Goal: Feedback & Contribution: Contribute content

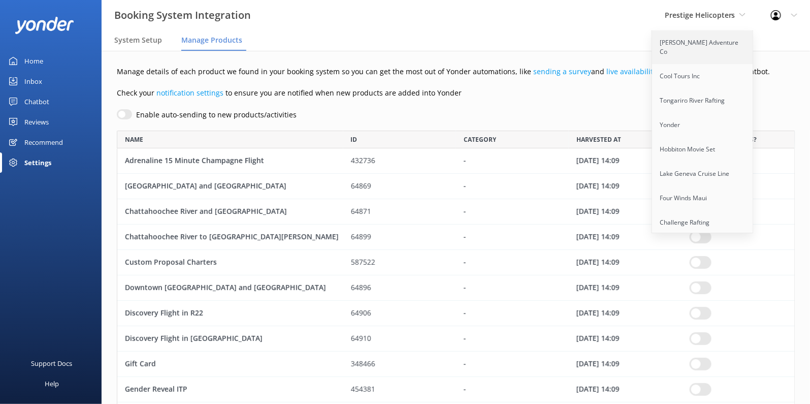
scroll to position [500, 678]
click at [702, 50] on link "[PERSON_NAME] Adventure Co" at bounding box center [703, 47] width 102 height 34
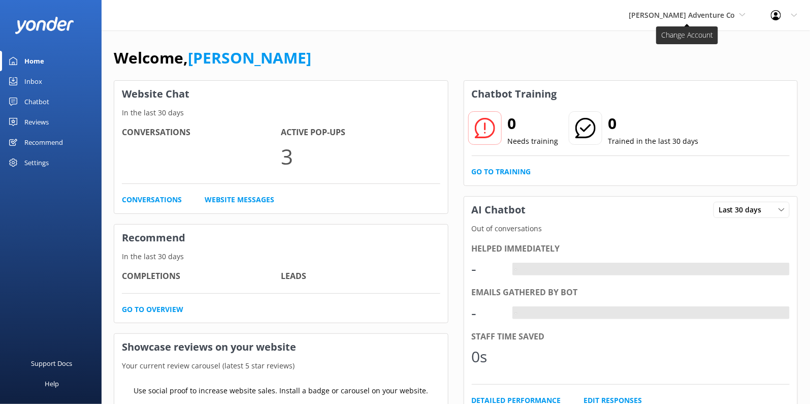
click at [702, 18] on span "[PERSON_NAME] Adventure Co" at bounding box center [682, 15] width 107 height 10
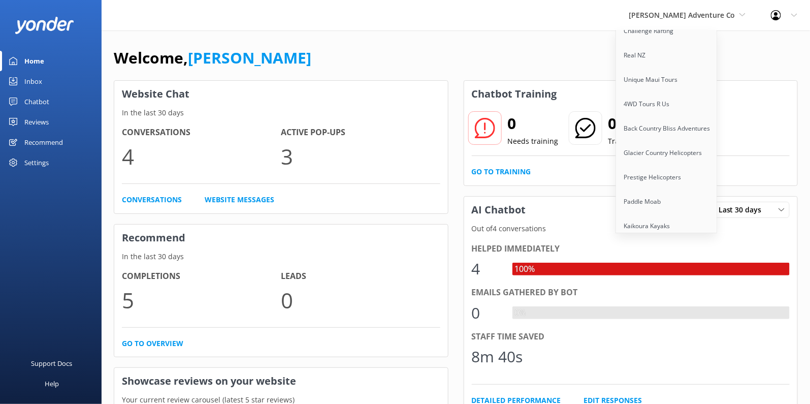
scroll to position [98, 0]
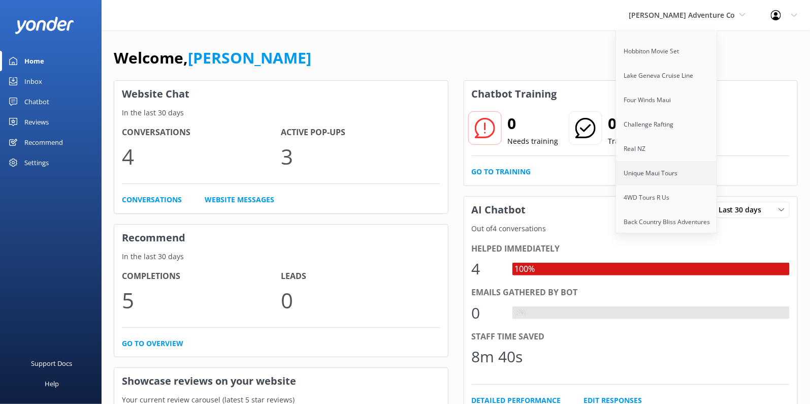
click at [678, 161] on link "Unique Maui Tours" at bounding box center [667, 173] width 102 height 24
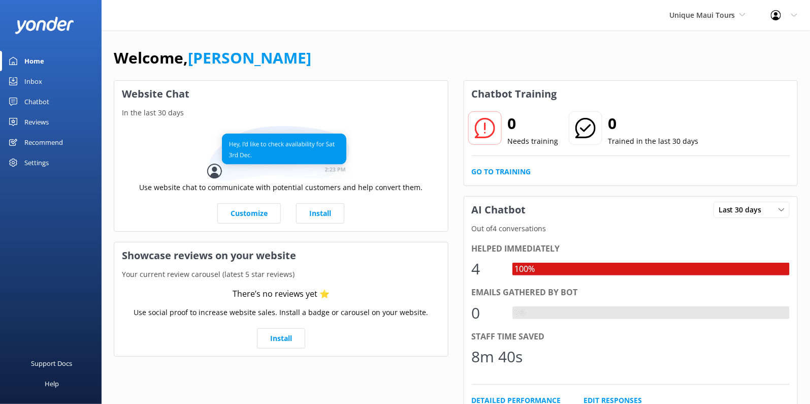
click at [43, 163] on div "Settings" at bounding box center [36, 162] width 24 height 20
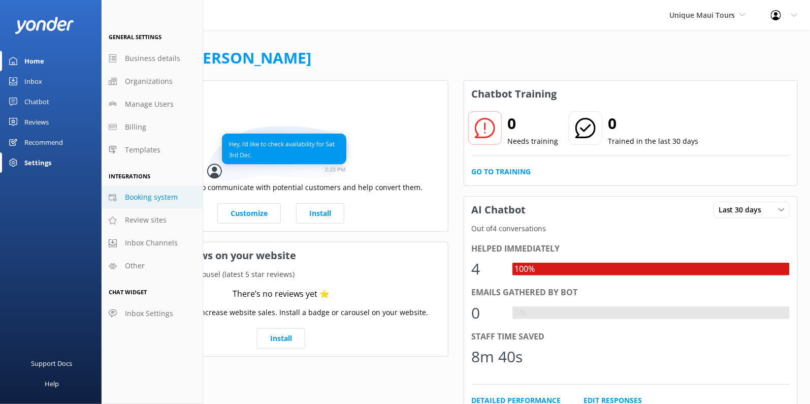
click at [153, 192] on span "Booking system" at bounding box center [151, 196] width 53 height 11
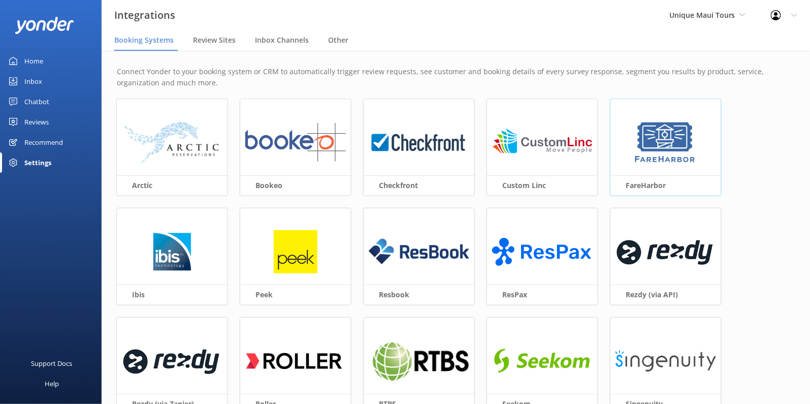
click at [698, 136] on img at bounding box center [666, 143] width 66 height 44
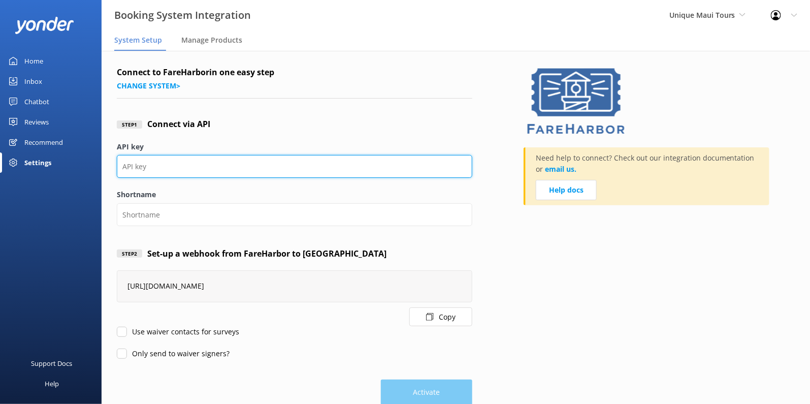
click at [193, 166] on input "API key" at bounding box center [295, 166] width 356 height 23
paste input "db0e6ce9-08e5-4196-9408-c06d7a20bf5c"
type input "db0e6ce9-08e5-4196-9408-c06d7a20bf5c"
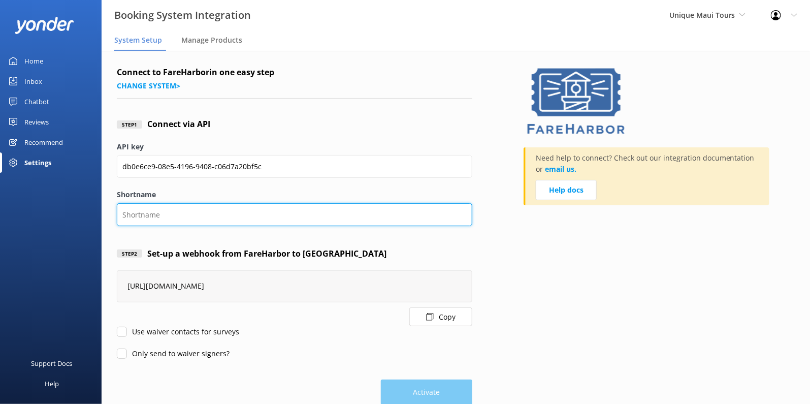
click at [228, 223] on input "Shortname" at bounding box center [295, 214] width 356 height 23
paste input "uniquehawaiiexperience"
type input "uniquehawaiiexperience"
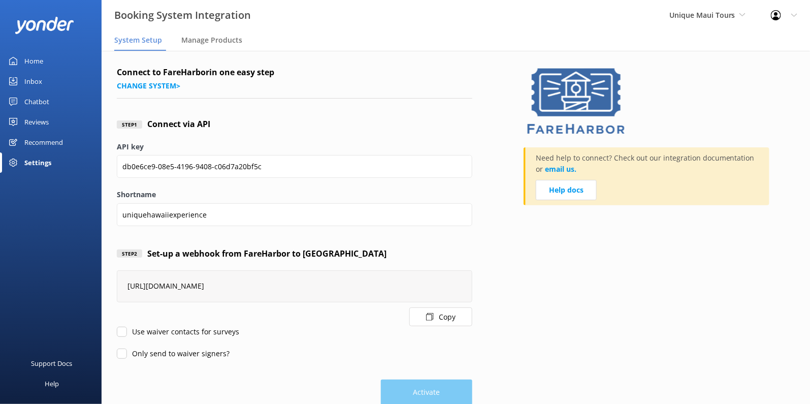
click at [369, 255] on div "Step 2 Set-up a webhook from FareHarbor to Yonder" at bounding box center [295, 254] width 356 height 34
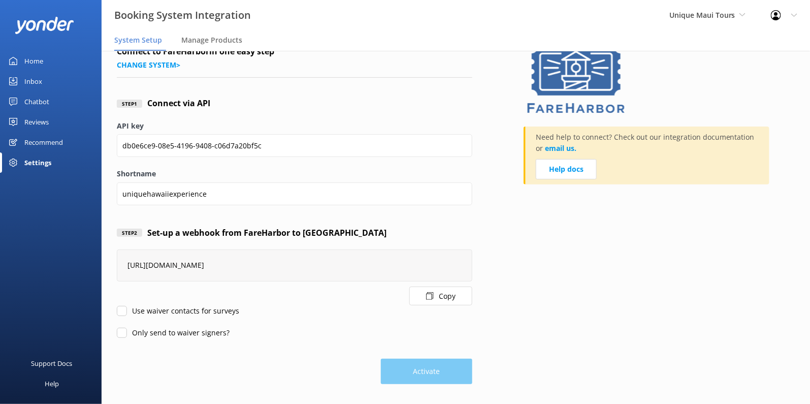
click at [119, 309] on input "Use waiver contacts for surveys" at bounding box center [122, 311] width 10 height 10
checkbox input "true"
click at [119, 334] on input "Only send to waiver signers?" at bounding box center [122, 333] width 10 height 10
checkbox input "true"
click at [119, 308] on input "Use waiver contacts for surveys" at bounding box center [122, 311] width 10 height 10
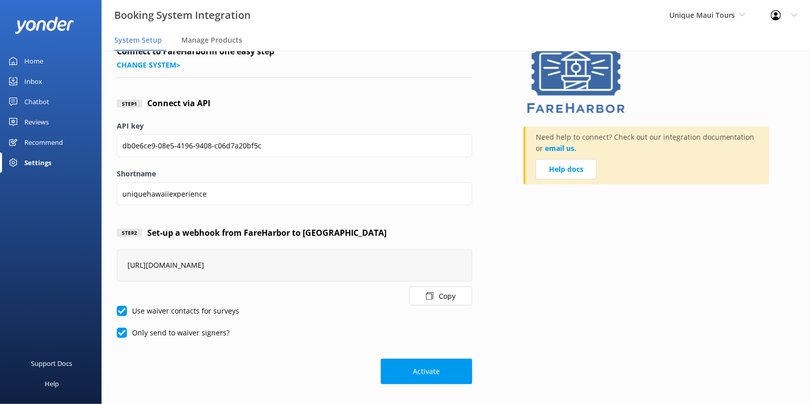
checkbox input "false"
click at [121, 329] on input "Only send to waiver signers?" at bounding box center [122, 333] width 10 height 10
checkbox input "false"
click at [428, 378] on button "Activate" at bounding box center [426, 371] width 91 height 25
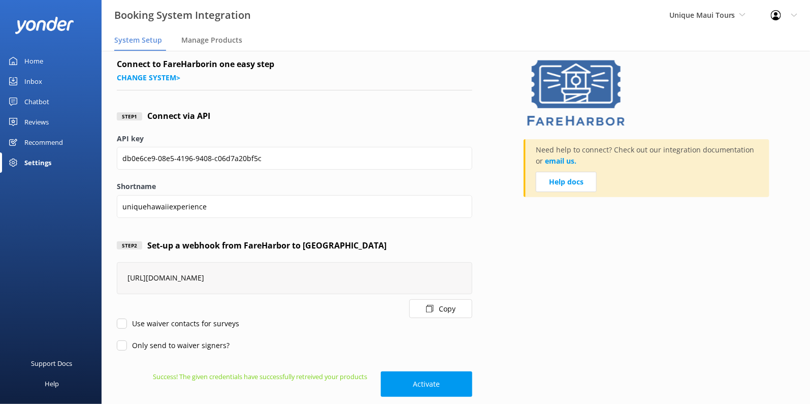
scroll to position [0, 0]
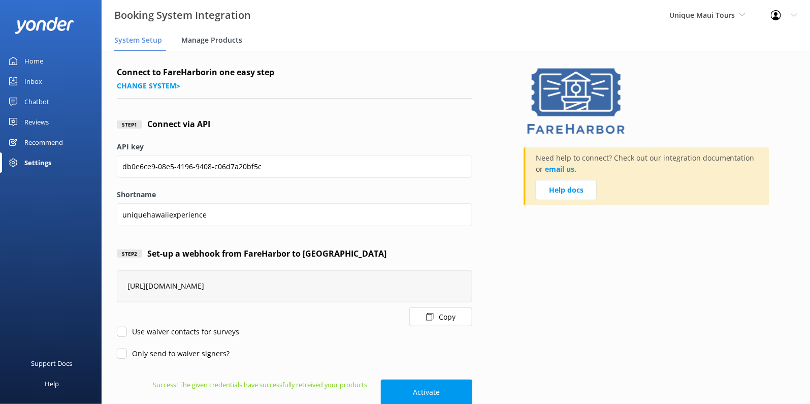
click at [217, 46] on div "Manage Products" at bounding box center [213, 40] width 65 height 20
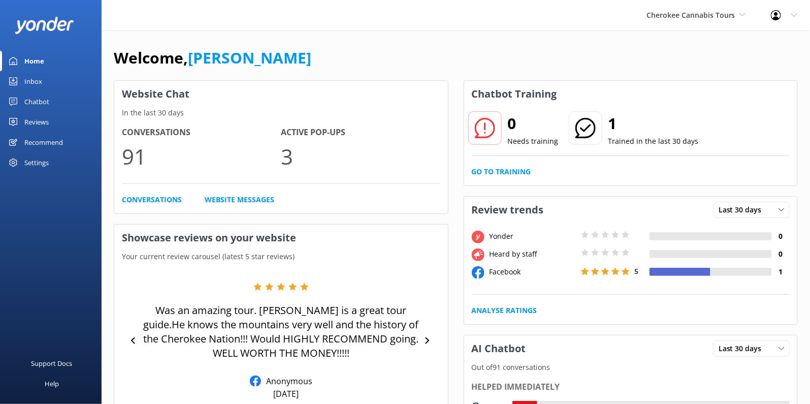
click at [48, 80] on link "Inbox" at bounding box center [51, 81] width 102 height 20
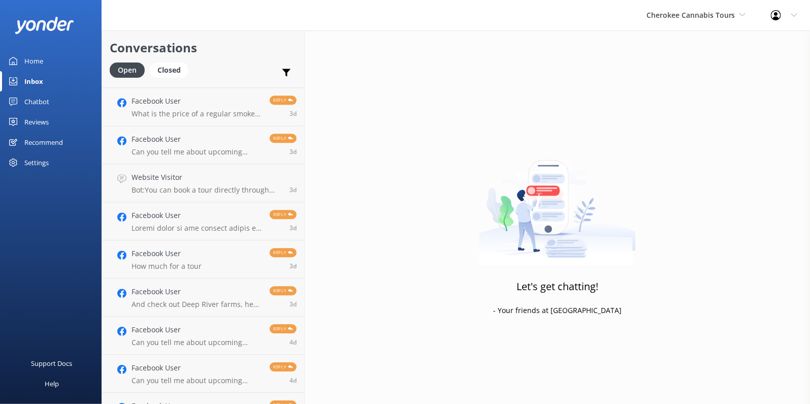
scroll to position [1165, 0]
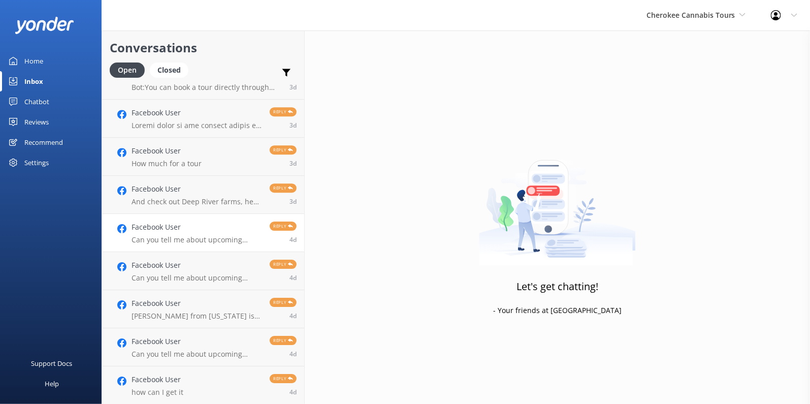
click at [218, 242] on p "Can you tell me about upcoming events?" at bounding box center [197, 239] width 131 height 9
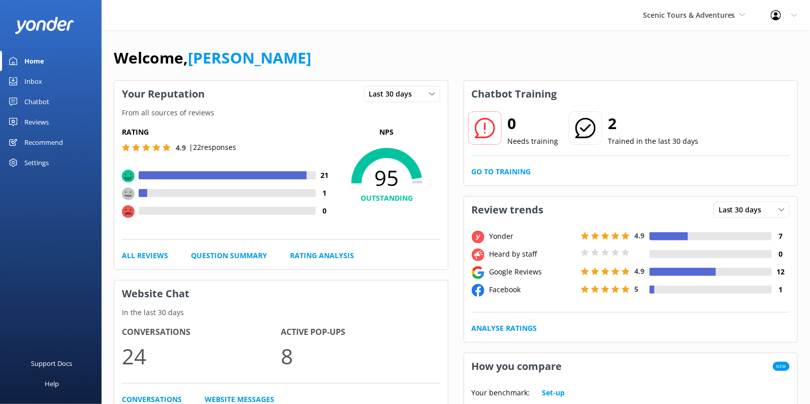
click at [500, 180] on div "0 Needs training 2 Trained in the last 30 days Go to Training" at bounding box center [631, 146] width 334 height 78
click at [501, 170] on link "Go to Training" at bounding box center [501, 171] width 59 height 11
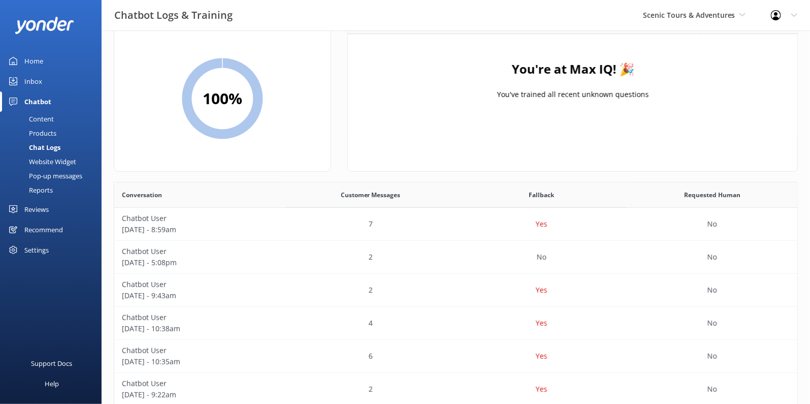
scroll to position [70, 0]
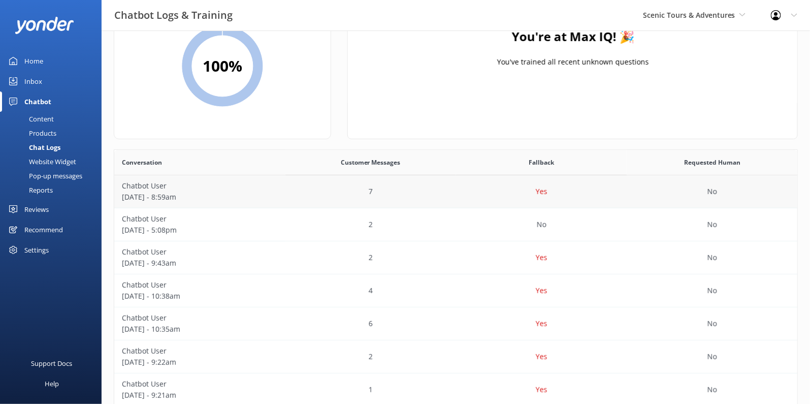
click at [472, 189] on div "Yes" at bounding box center [541, 191] width 171 height 33
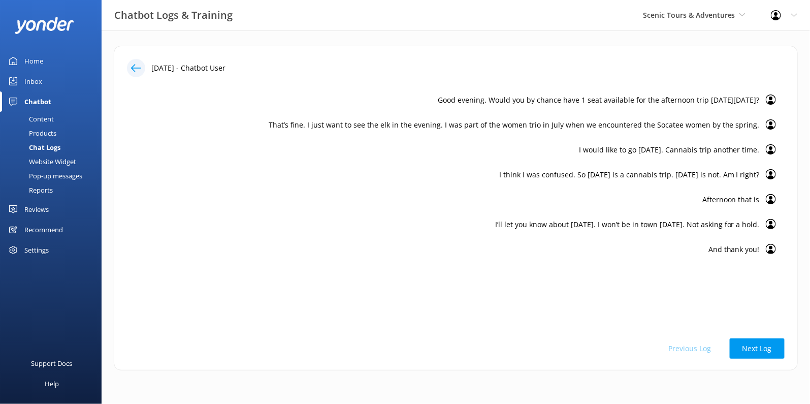
click at [43, 103] on div "Chatbot" at bounding box center [37, 101] width 27 height 20
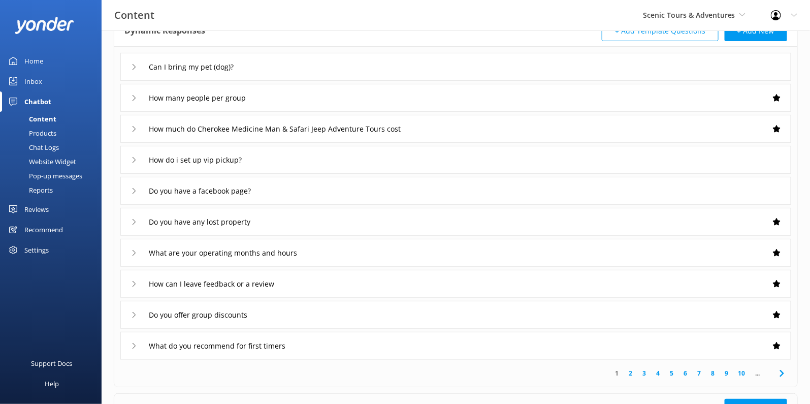
scroll to position [69, 0]
click at [340, 157] on div "How do i set up vip pickup?" at bounding box center [455, 159] width 671 height 28
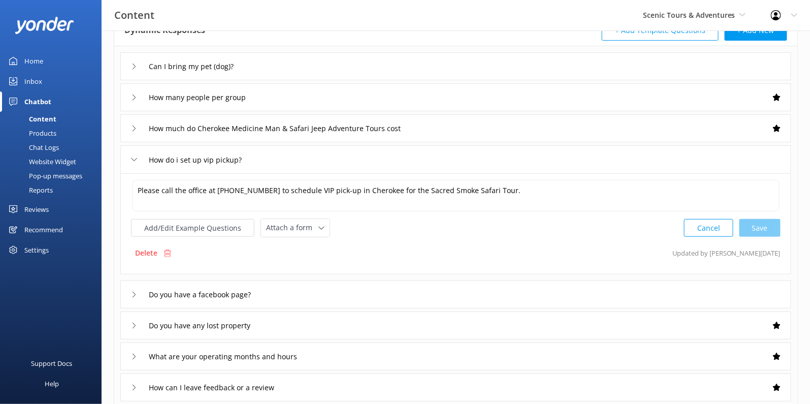
click at [340, 157] on div "How do i set up vip pickup?" at bounding box center [455, 159] width 671 height 28
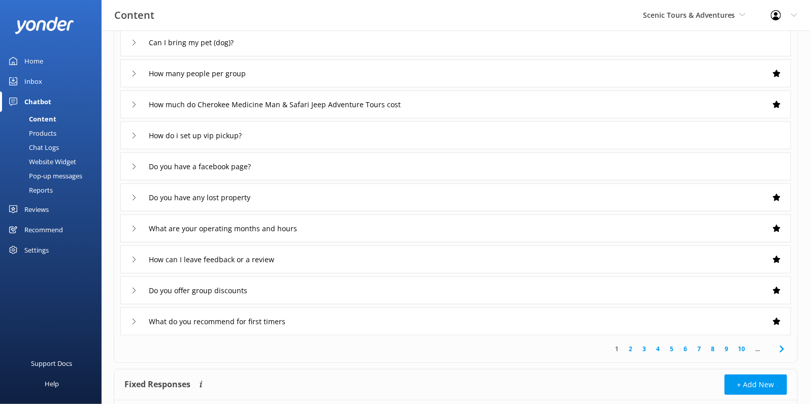
scroll to position [87, 0]
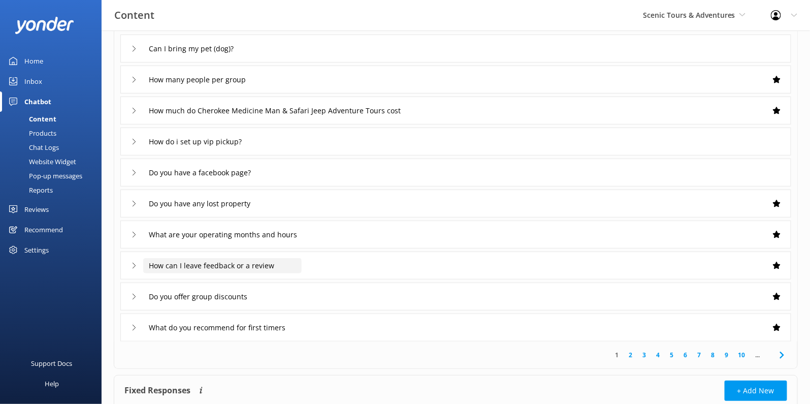
click at [257, 56] on input "How can I leave feedback or a review" at bounding box center [200, 48] width 114 height 15
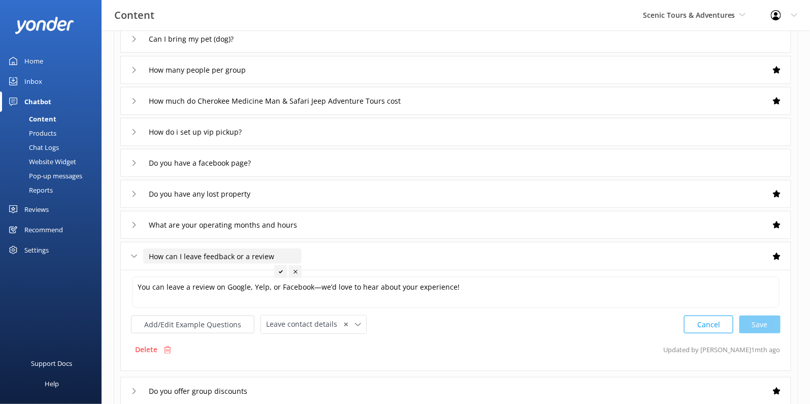
scroll to position [98, 0]
click at [113, 270] on div "Sort by: Last updated Title Last updated Upload CSV Test Chatbot Dynamic Respon…" at bounding box center [456, 250] width 709 height 636
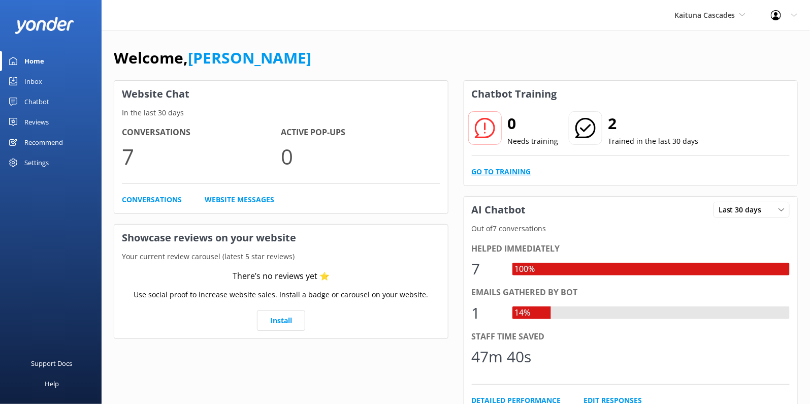
click at [503, 170] on link "Go to Training" at bounding box center [501, 171] width 59 height 11
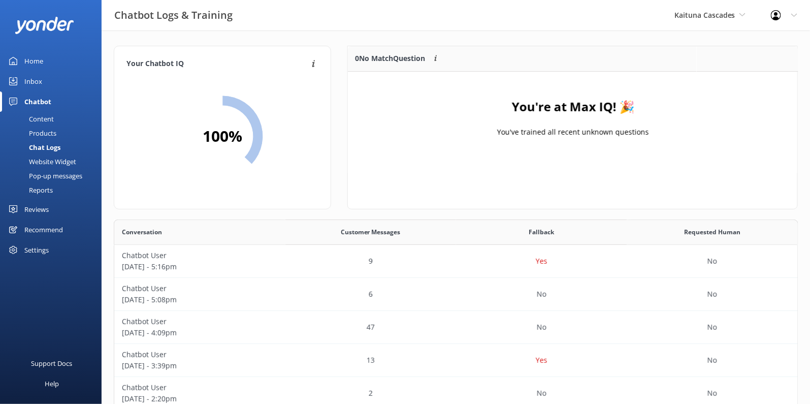
scroll to position [29, 0]
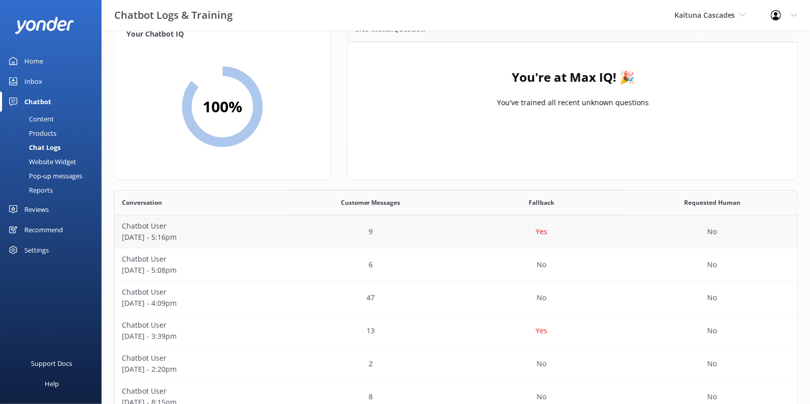
click at [309, 223] on div "9" at bounding box center [370, 231] width 171 height 33
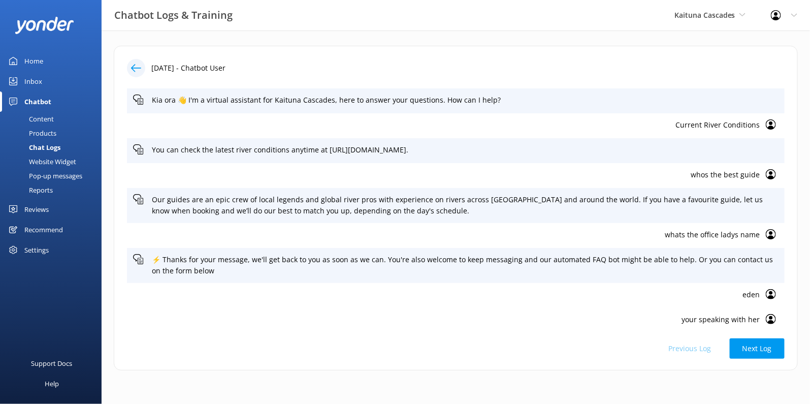
click at [138, 71] on icon at bounding box center [136, 68] width 10 height 10
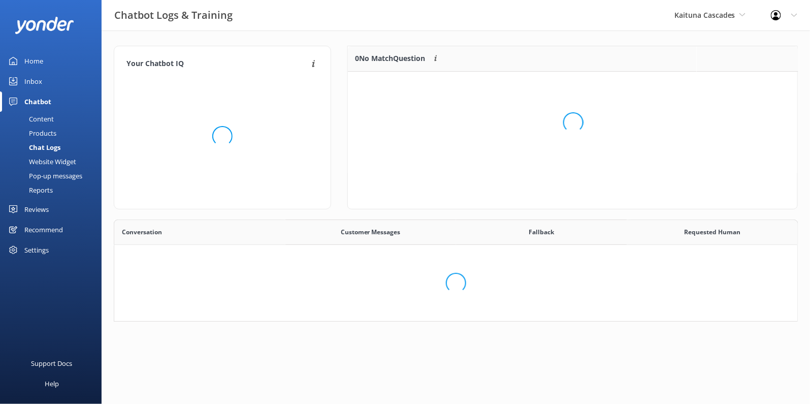
scroll to position [257, 684]
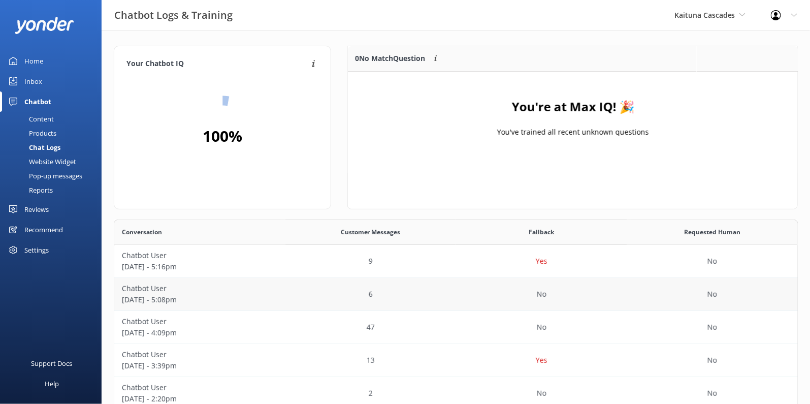
click at [258, 295] on p "August 17 - 5:08pm" at bounding box center [200, 299] width 156 height 11
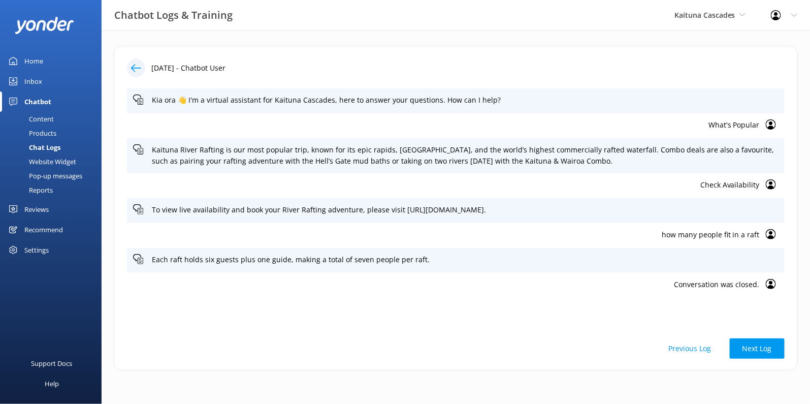
click at [137, 66] on icon at bounding box center [136, 68] width 10 height 10
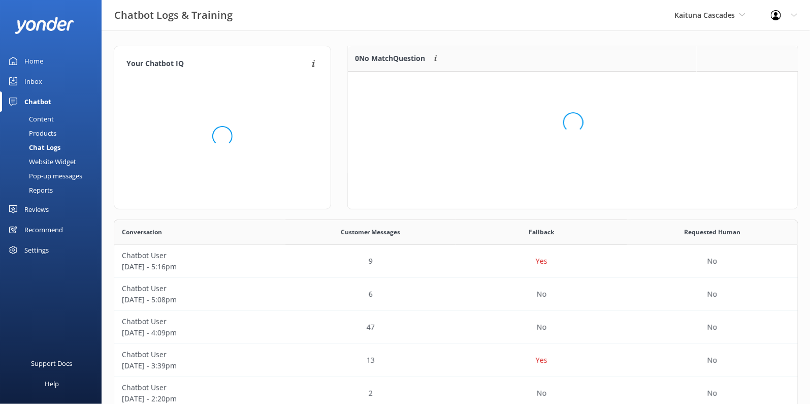
scroll to position [257, 684]
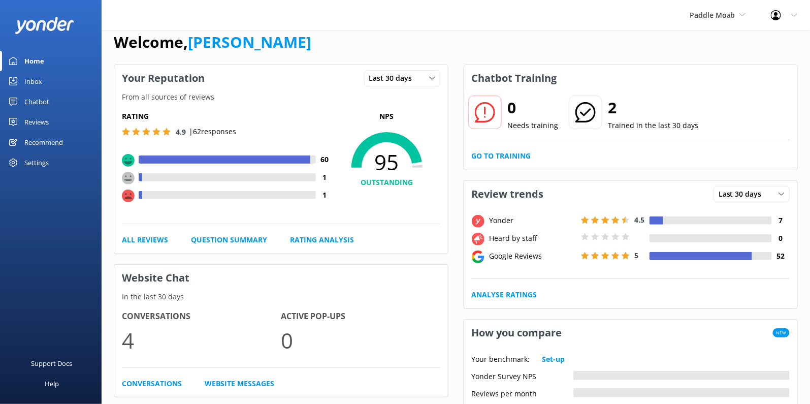
scroll to position [17, 0]
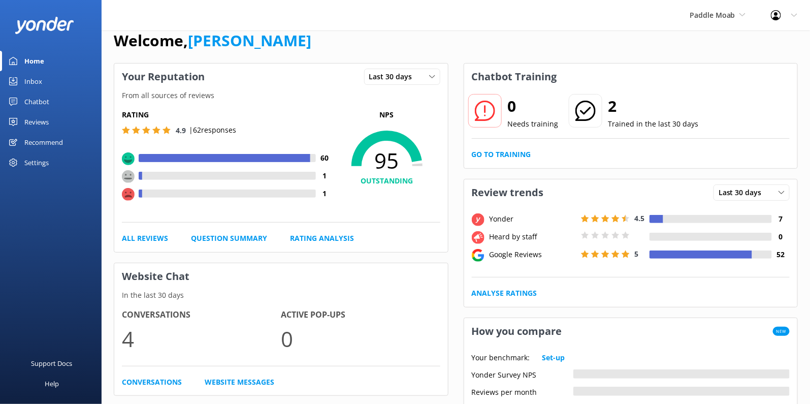
click at [580, 105] on icon at bounding box center [585, 111] width 20 height 20
click at [514, 150] on link "Go to Training" at bounding box center [501, 154] width 59 height 11
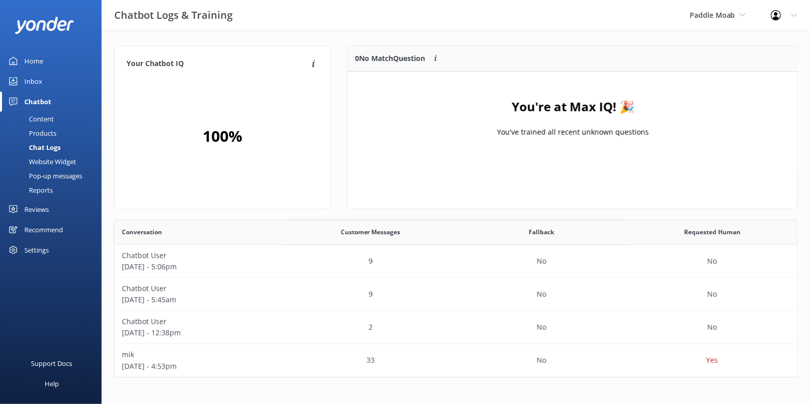
scroll to position [157, 684]
click at [314, 268] on div "9" at bounding box center [370, 261] width 171 height 33
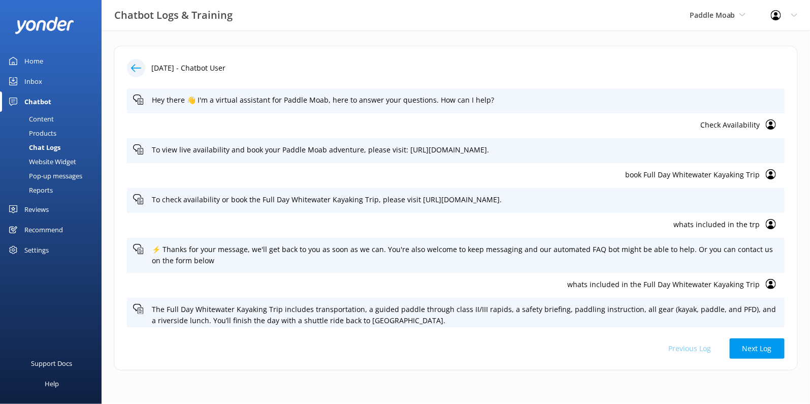
click at [139, 63] on icon at bounding box center [136, 68] width 10 height 10
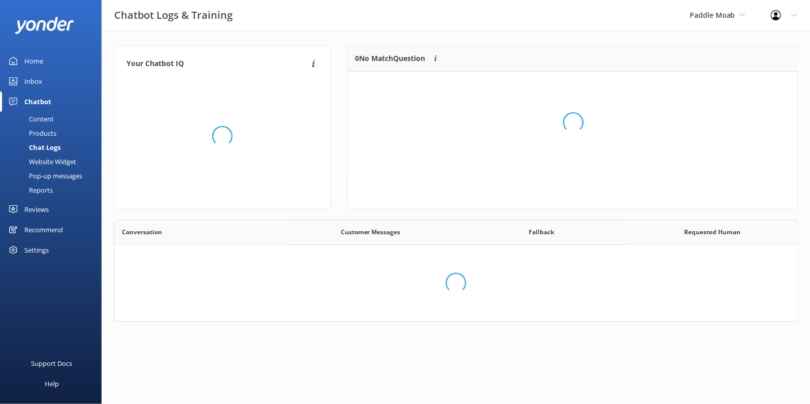
scroll to position [157, 684]
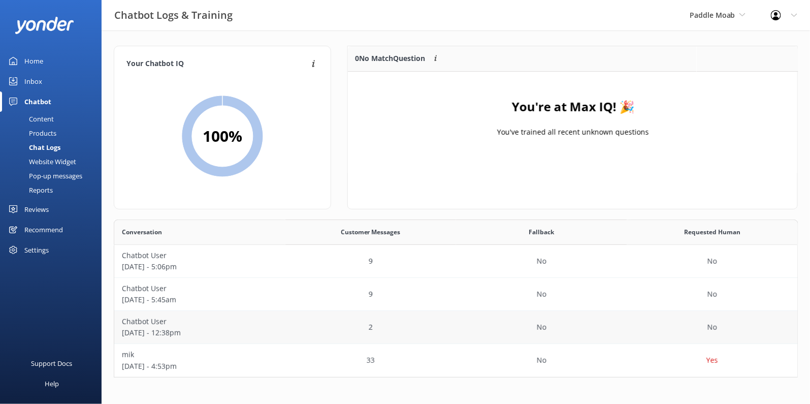
click at [279, 333] on div "Chatbot User August 15 - 12:38pm" at bounding box center [199, 327] width 171 height 33
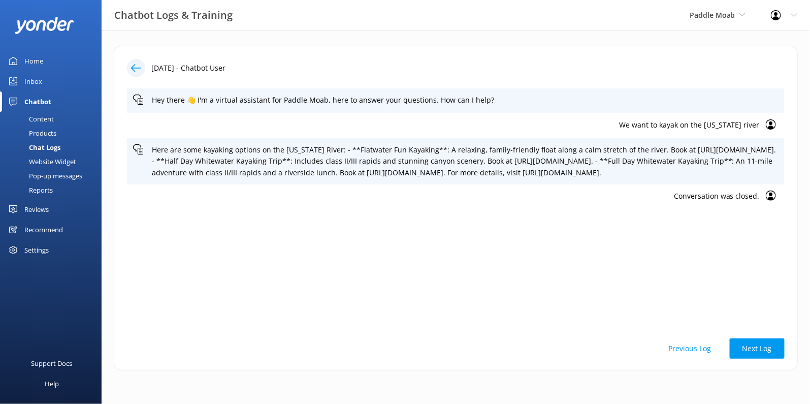
click at [125, 68] on div "15th Aug 2025 - Chatbot User Hey there 👋 I'm a virtual assistant for Paddle Moa…" at bounding box center [456, 208] width 684 height 325
click at [143, 64] on div at bounding box center [136, 68] width 18 height 18
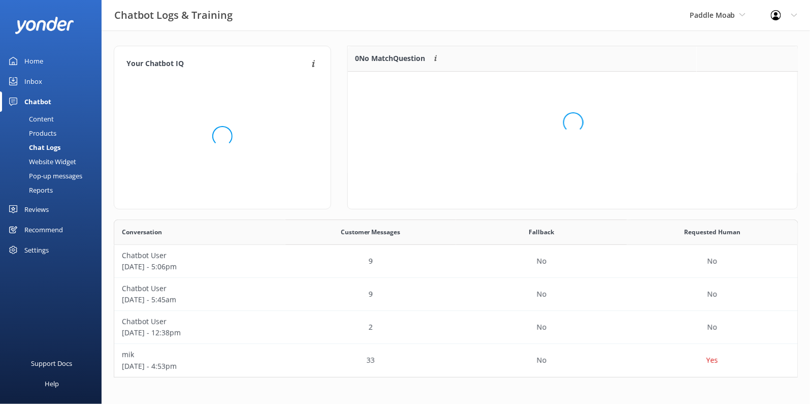
scroll to position [157, 684]
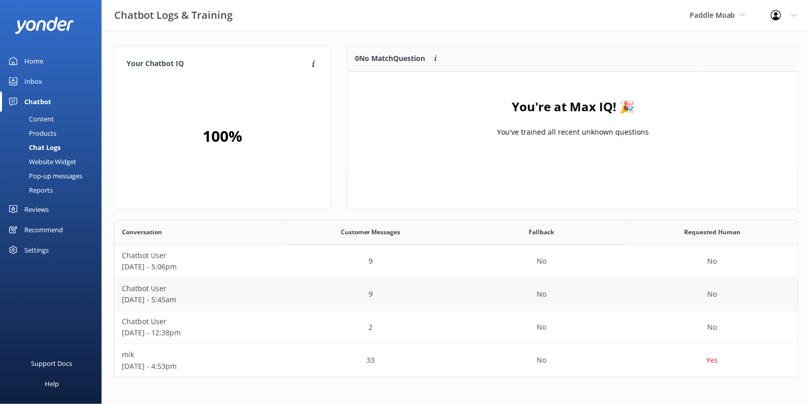
click at [270, 305] on p "August 16 - 5:45am" at bounding box center [200, 299] width 156 height 11
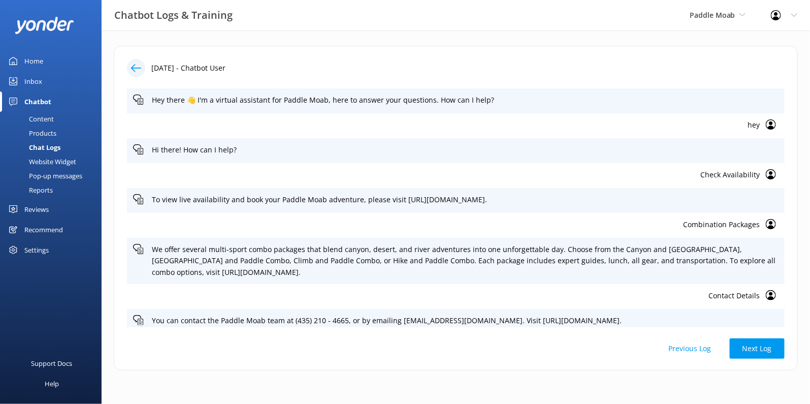
click at [135, 70] on icon at bounding box center [136, 68] width 10 height 10
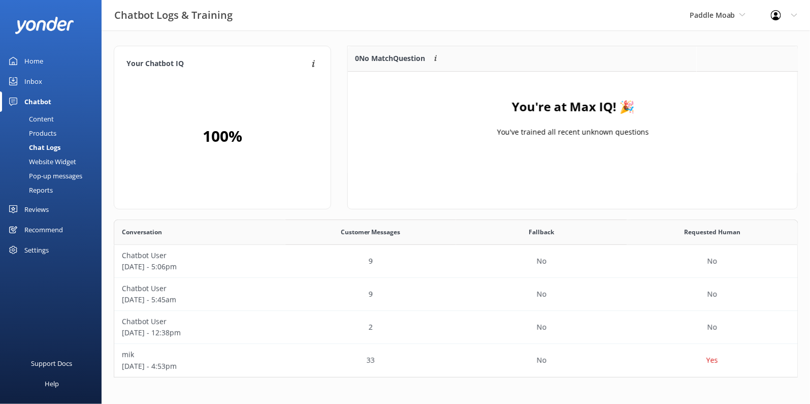
scroll to position [157, 684]
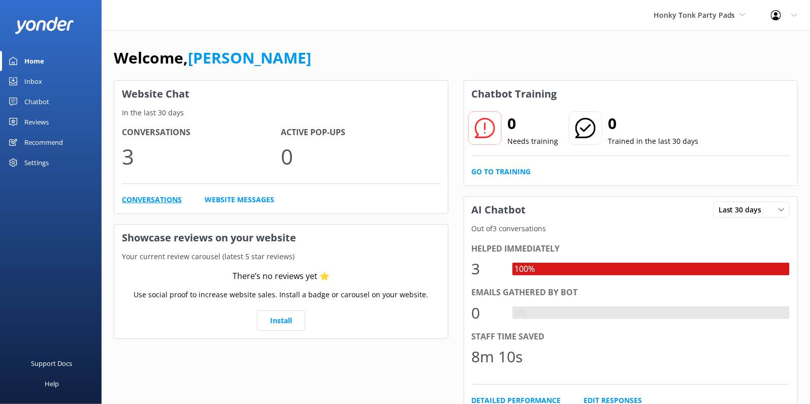
click at [148, 194] on link "Conversations" at bounding box center [152, 199] width 60 height 11
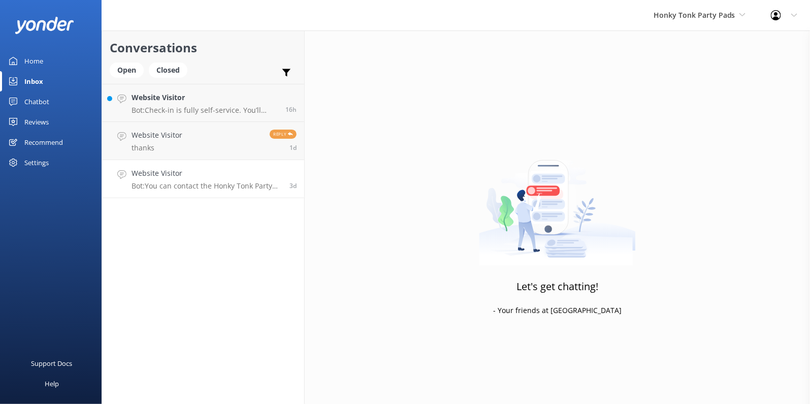
click at [234, 179] on div "Website Visitor Bot: You can contact the Honky Tonk Party Pads team at [PHONE_N…" at bounding box center [207, 179] width 150 height 22
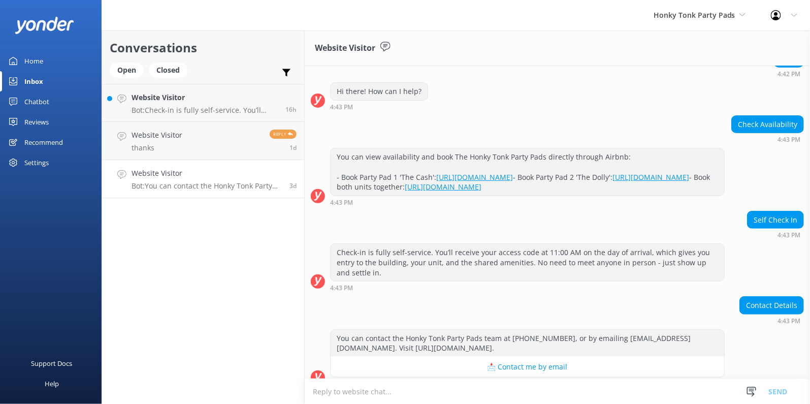
scroll to position [117, 0]
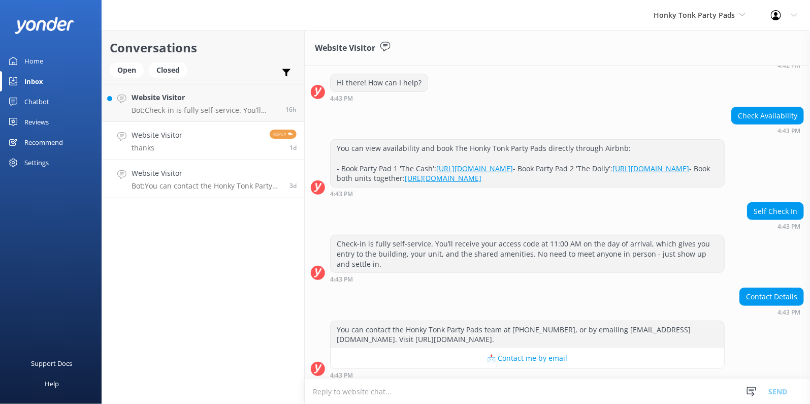
click at [234, 145] on link "Website Visitor thanks Reply 1d" at bounding box center [203, 141] width 202 height 38
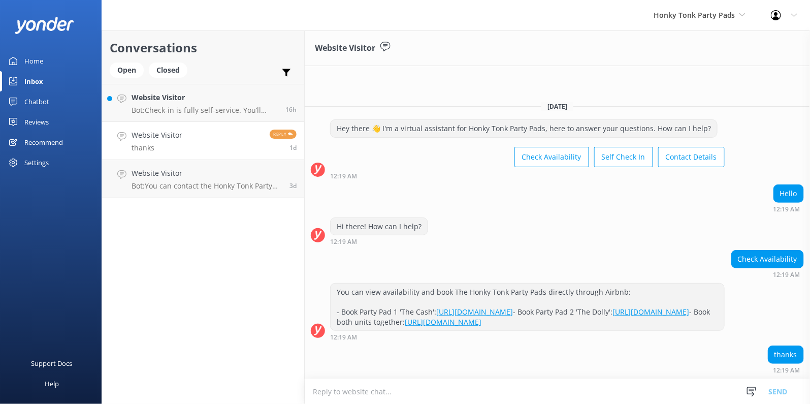
click at [57, 62] on link "Home" at bounding box center [51, 61] width 102 height 20
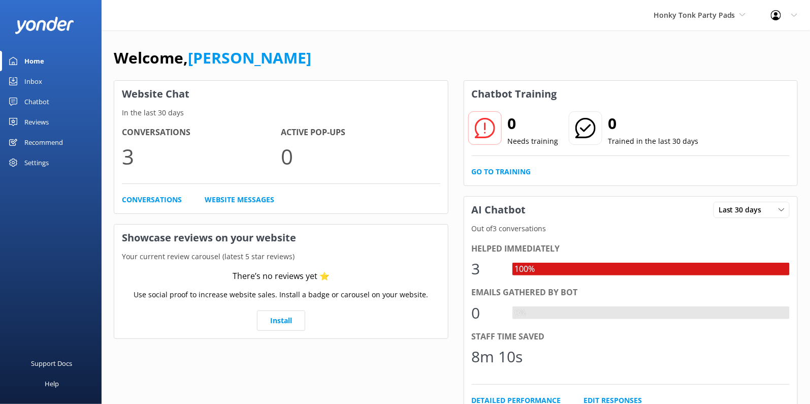
click at [41, 76] on div "Inbox" at bounding box center [33, 81] width 18 height 20
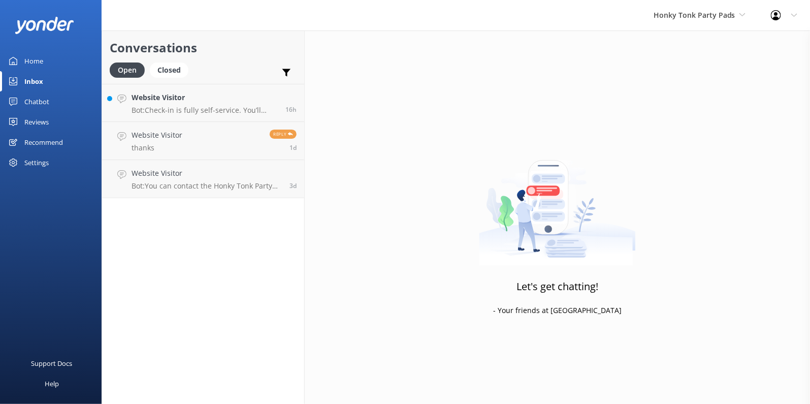
click at [197, 73] on div "Open Closed Important Assigned to me Unassigned" at bounding box center [203, 74] width 187 height 24
click at [185, 73] on div "Closed" at bounding box center [169, 69] width 39 height 15
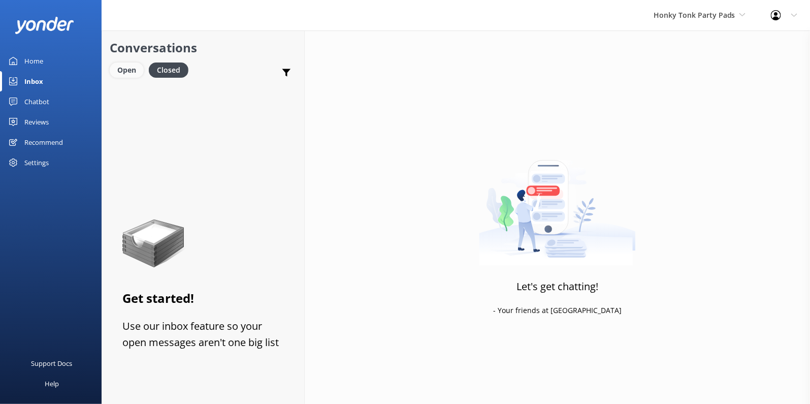
click at [128, 72] on div "Open" at bounding box center [127, 69] width 34 height 15
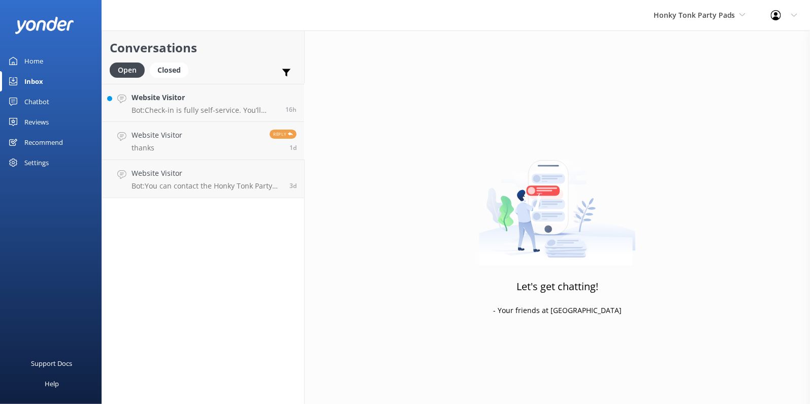
click at [48, 94] on div "Chatbot" at bounding box center [36, 101] width 25 height 20
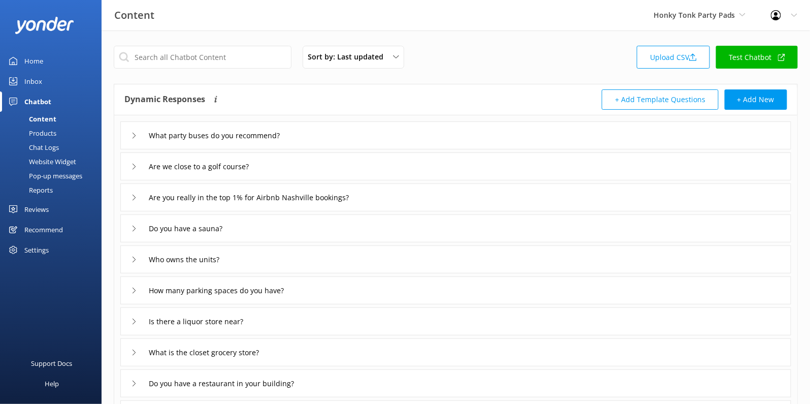
click at [133, 136] on icon at bounding box center [134, 136] width 6 height 6
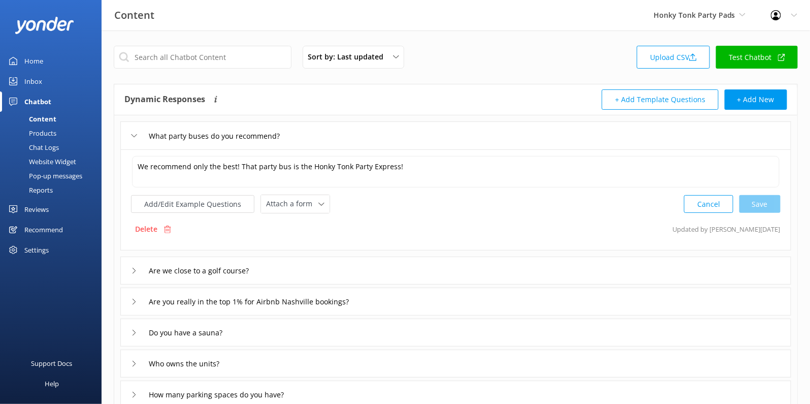
click at [133, 137] on icon at bounding box center [134, 136] width 6 height 6
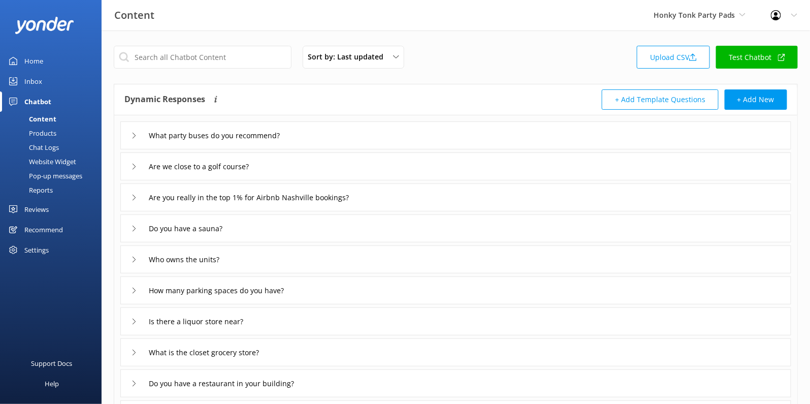
click at [133, 137] on use at bounding box center [134, 136] width 3 height 6
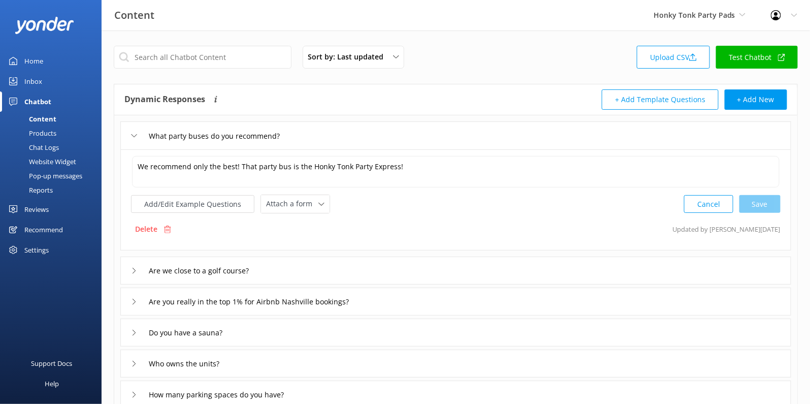
click at [133, 137] on icon at bounding box center [134, 136] width 6 height 6
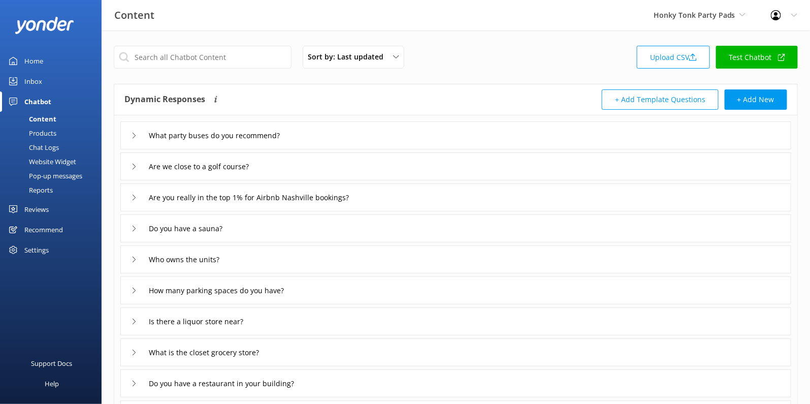
click at [136, 162] on div "Are we close to a golf course?" at bounding box center [198, 166] width 134 height 17
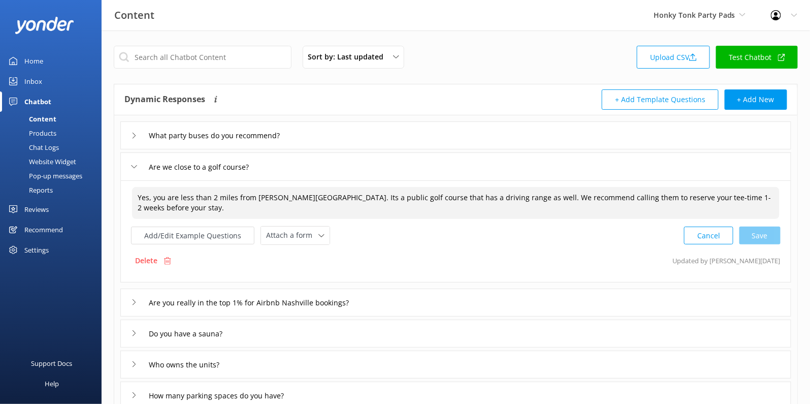
drag, startPoint x: 152, startPoint y: 196, endPoint x: 140, endPoint y: 196, distance: 12.7
click at [140, 196] on textarea "Yes, you are less than 2 miles from McCabe golf course. Its a public golf cours…" at bounding box center [456, 203] width 648 height 32
click at [757, 235] on div "Cancel Save" at bounding box center [732, 235] width 97 height 19
type textarea "You are less than 2 miles from McCabe golf course. Its a public golf course tha…"
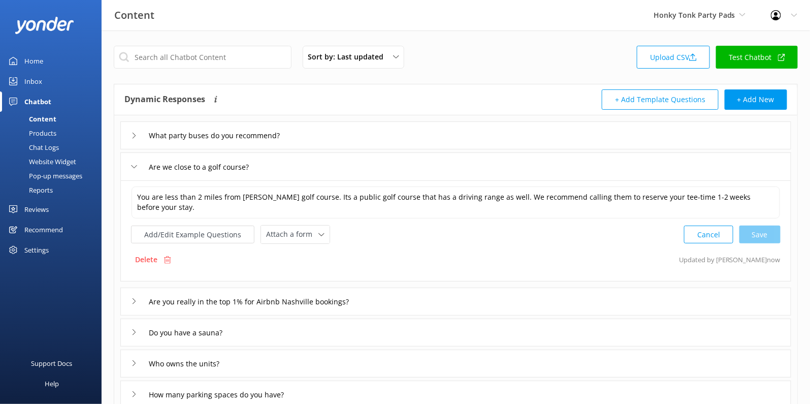
click at [134, 298] on icon at bounding box center [134, 301] width 6 height 6
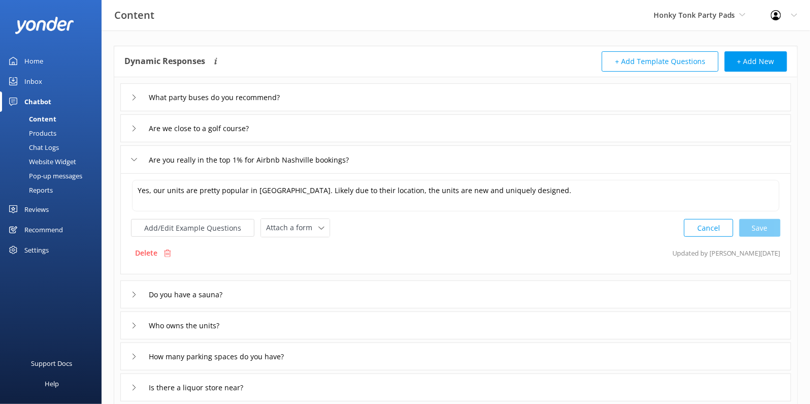
scroll to position [40, 0]
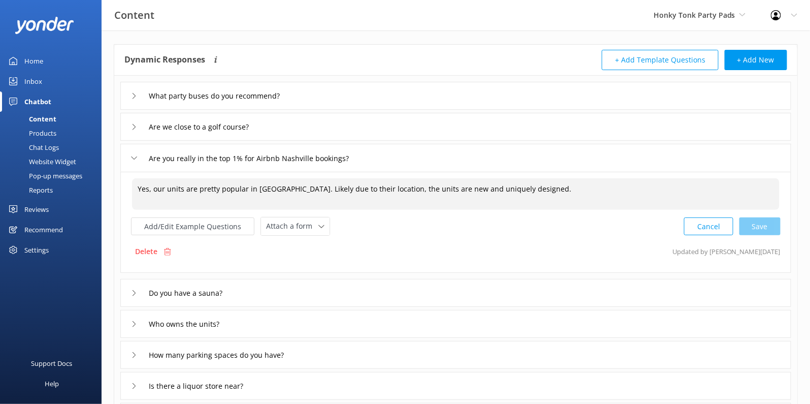
drag, startPoint x: 154, startPoint y: 188, endPoint x: 125, endPoint y: 187, distance: 29.0
click at [125, 187] on div "Yes, our units are pretty popular in Nashville. Likely due to their location, t…" at bounding box center [455, 222] width 671 height 101
click at [754, 222] on div "Cancel Loading.." at bounding box center [733, 225] width 96 height 19
type textarea "Our units are pretty popular in Nashville. Likely due to their location, the un…"
click at [131, 289] on icon at bounding box center [134, 292] width 6 height 6
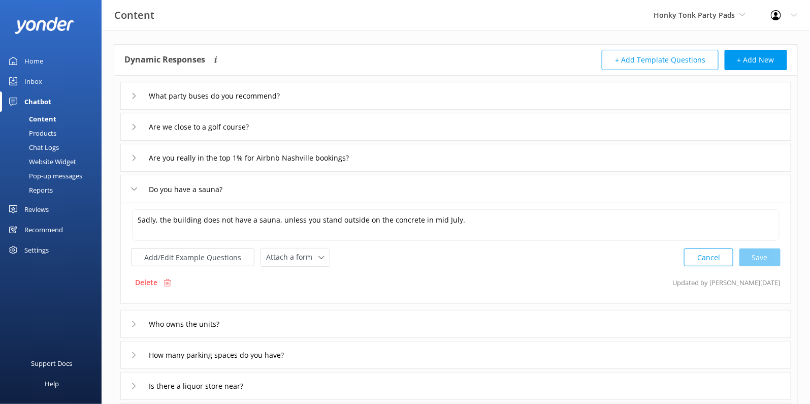
click at [142, 325] on div "Who owns the units?" at bounding box center [177, 323] width 93 height 17
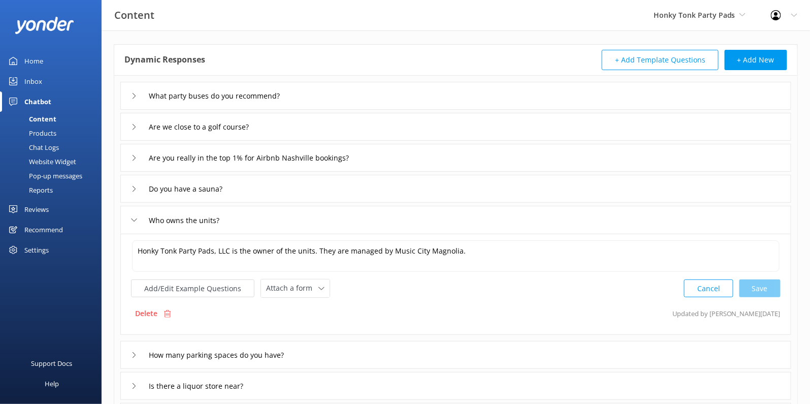
scroll to position [130, 0]
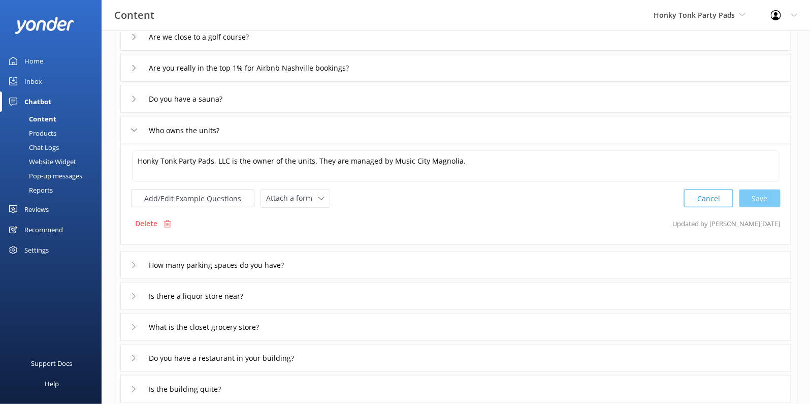
click at [138, 261] on div "How many parking spaces do you have?" at bounding box center [210, 265] width 158 height 17
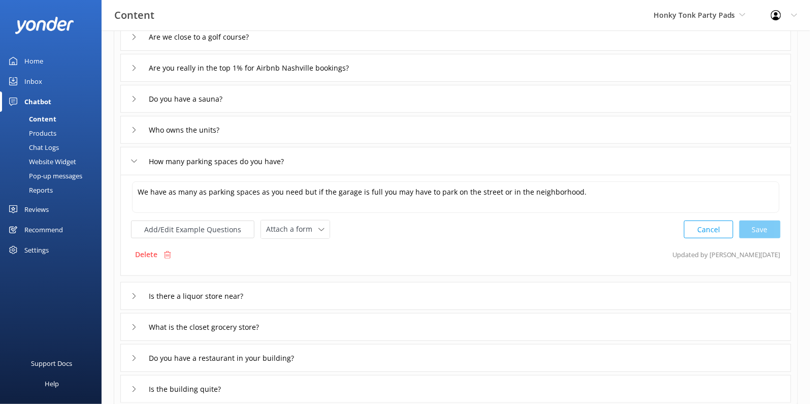
click at [131, 293] on icon at bounding box center [134, 296] width 6 height 6
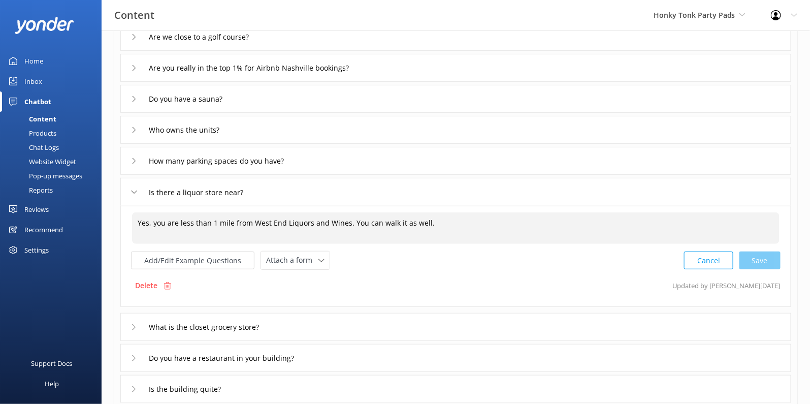
drag, startPoint x: 155, startPoint y: 223, endPoint x: 129, endPoint y: 223, distance: 26.4
click at [129, 223] on div "Yes, you are less than 1 mile from West End Liquors and Wines. You can walk it …" at bounding box center [455, 256] width 671 height 101
click at [761, 262] on div "Cancel Save" at bounding box center [732, 260] width 97 height 19
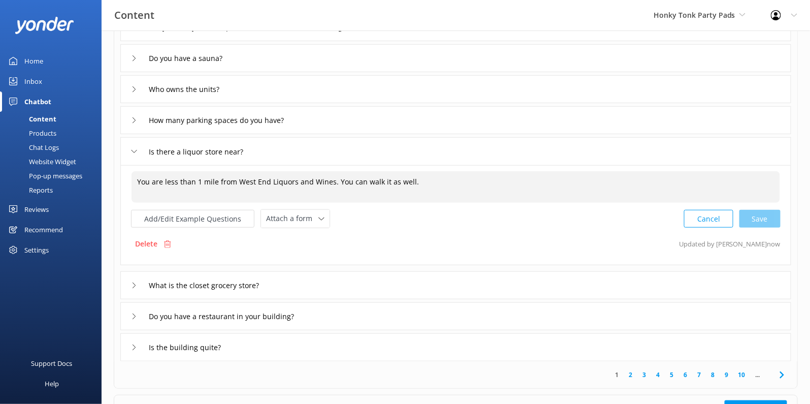
scroll to position [172, 0]
type textarea "You are less than 1 mile from West End Liquors and Wines. You can walk it as we…"
click at [138, 278] on div "What is the closet grocery store?" at bounding box center [204, 283] width 146 height 17
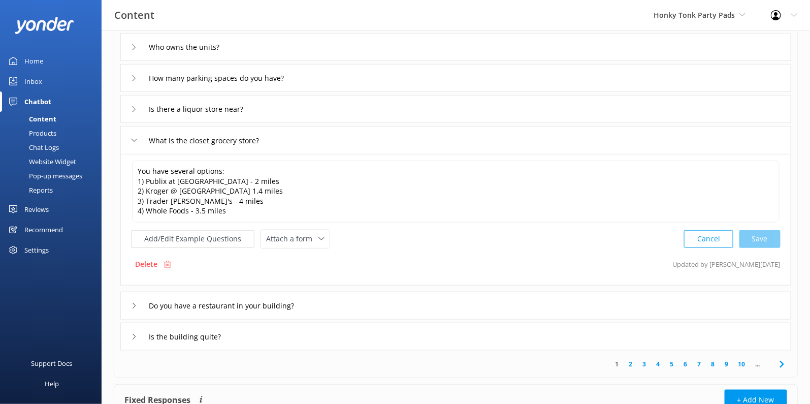
scroll to position [229, 0]
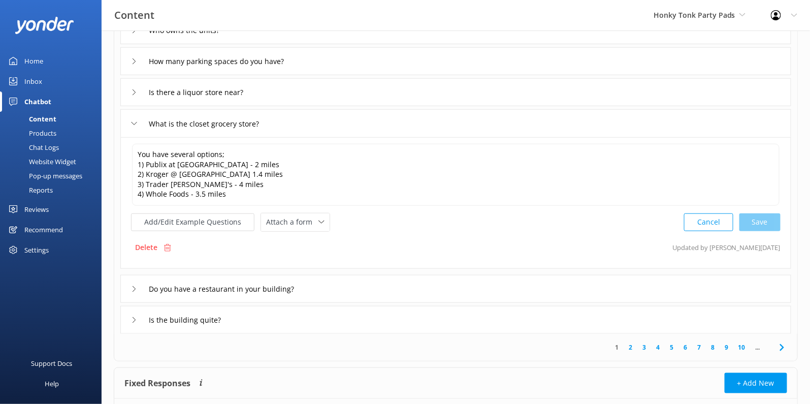
click at [140, 283] on div "Do you have a restaurant in your building?" at bounding box center [222, 288] width 183 height 17
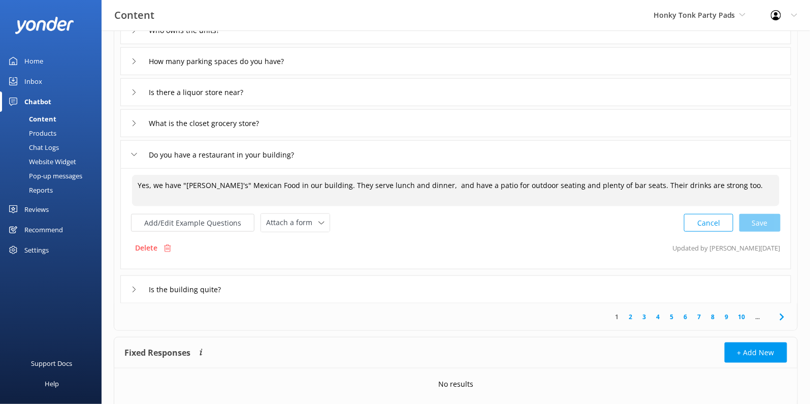
drag, startPoint x: 156, startPoint y: 184, endPoint x: 127, endPoint y: 183, distance: 29.0
click at [127, 183] on div "Yes, we have "Tito's" Mexican Food in our building. They serve lunch and dinner…" at bounding box center [455, 218] width 671 height 101
click at [766, 227] on div "Cancel Loading.." at bounding box center [733, 221] width 96 height 19
type textarea "We have "Tito's" Mexican Food in our building. They serve lunch and dinner, and…"
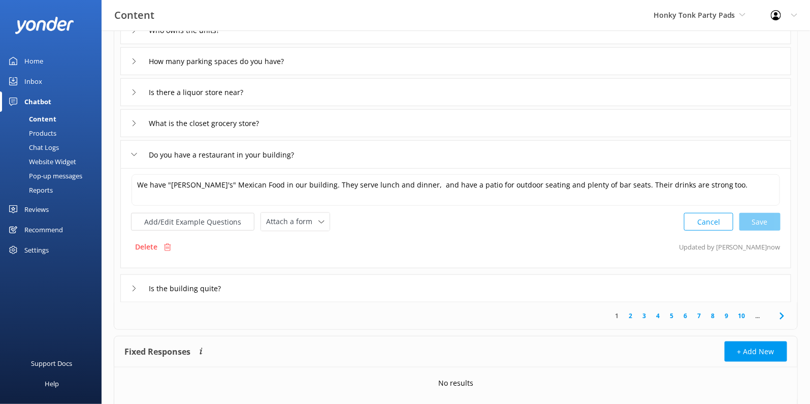
click at [133, 290] on div "Is the building quite?" at bounding box center [182, 288] width 102 height 17
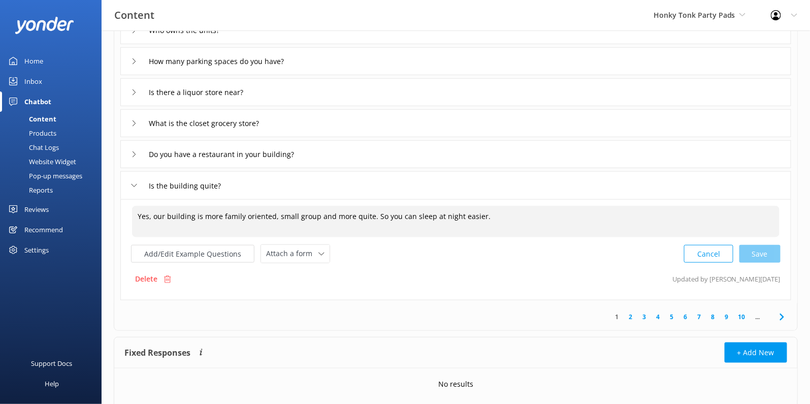
drag, startPoint x: 154, startPoint y: 216, endPoint x: 124, endPoint y: 216, distance: 30.5
click at [124, 216] on div "Yes, our building is more family oriented, small group and more quite. So you c…" at bounding box center [455, 249] width 671 height 101
click at [754, 256] on div "Cancel Save" at bounding box center [732, 253] width 97 height 19
type textarea "Our building is more family oriented, small group and more quite. So you can sl…"
click at [630, 312] on link "2" at bounding box center [631, 316] width 14 height 10
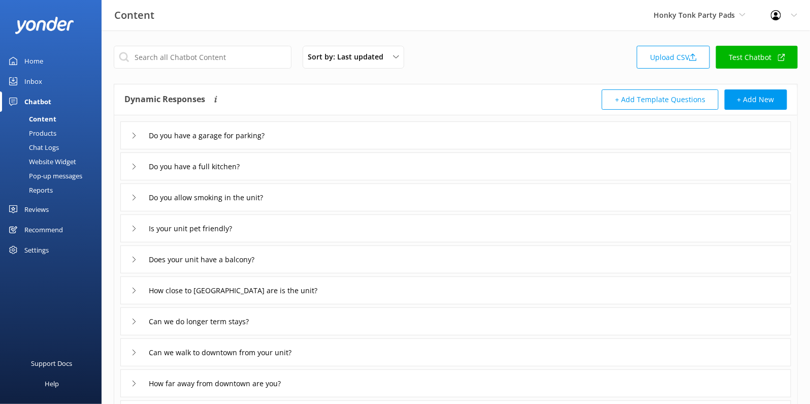
click at [131, 133] on icon at bounding box center [134, 136] width 6 height 6
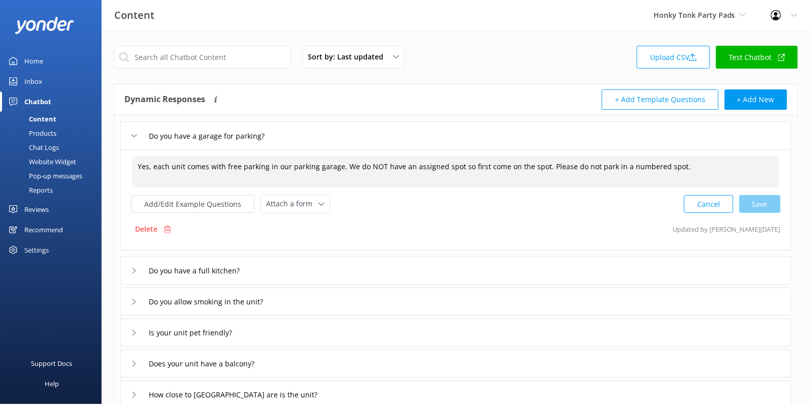
drag, startPoint x: 154, startPoint y: 166, endPoint x: 132, endPoint y: 165, distance: 22.9
click at [132, 165] on textarea "Yes, each unit comes with free parking in our parking garage. We do NOT have an…" at bounding box center [456, 171] width 648 height 31
click at [763, 203] on div "Cancel Save" at bounding box center [732, 204] width 97 height 19
type textarea "Each unit comes with free parking in our parking garage. We do NOT have an assi…"
click at [133, 272] on div "Do you have a full kitchen?" at bounding box center [192, 269] width 122 height 17
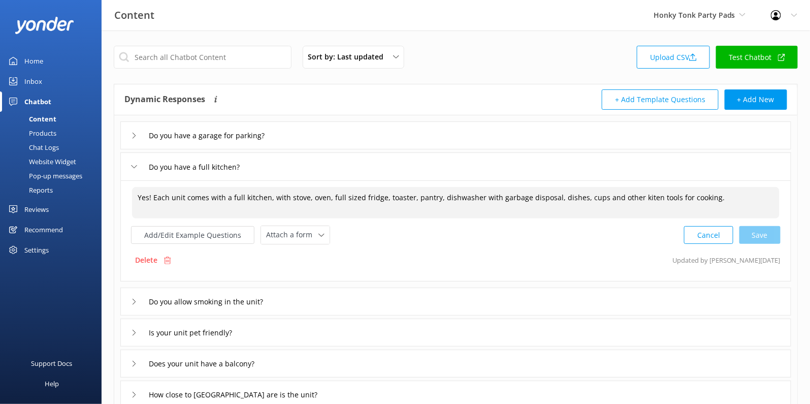
drag, startPoint x: 153, startPoint y: 197, endPoint x: 131, endPoint y: 197, distance: 22.3
click at [132, 197] on div "Yes! Each unit comes with a full kitchen, with stove, oven, full sized fridge, …" at bounding box center [456, 202] width 649 height 33
click at [621, 197] on textarea "Each unit comes with a full kitchen, with stove, oven, full sized fridge, toast…" at bounding box center [456, 202] width 648 height 31
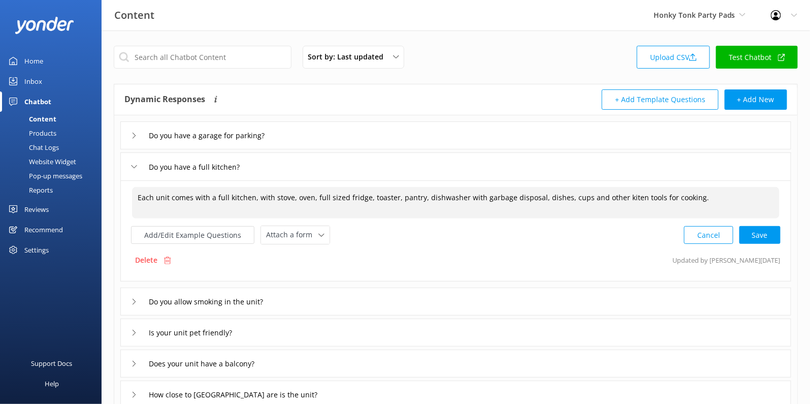
click at [621, 197] on textarea "Each unit comes with a full kitchen, with stove, oven, full sized fridge, toast…" at bounding box center [456, 202] width 648 height 31
click at [700, 198] on textarea "Each unit comes with a full kitchen, with stove, oven, full sized fridge, toast…" at bounding box center [456, 202] width 648 height 31
click at [761, 239] on div "Cancel Loading.." at bounding box center [733, 234] width 96 height 19
type textarea "Each unit comes with a full kitchen, with stove, oven, full sized fridge, toast…"
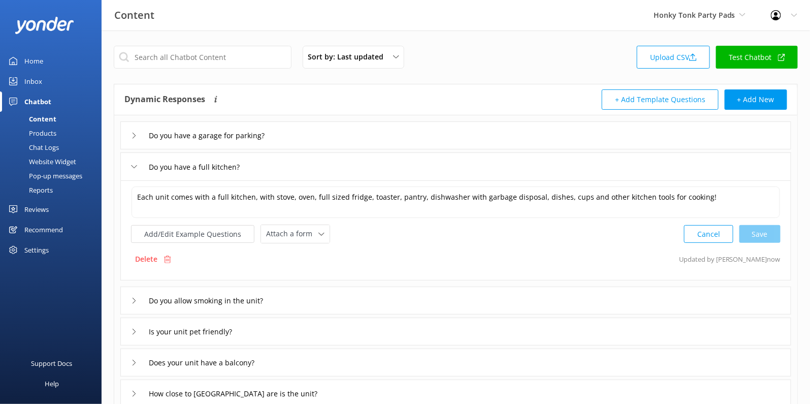
click at [138, 297] on div "Do you allow smoking in the unit?" at bounding box center [204, 300] width 146 height 17
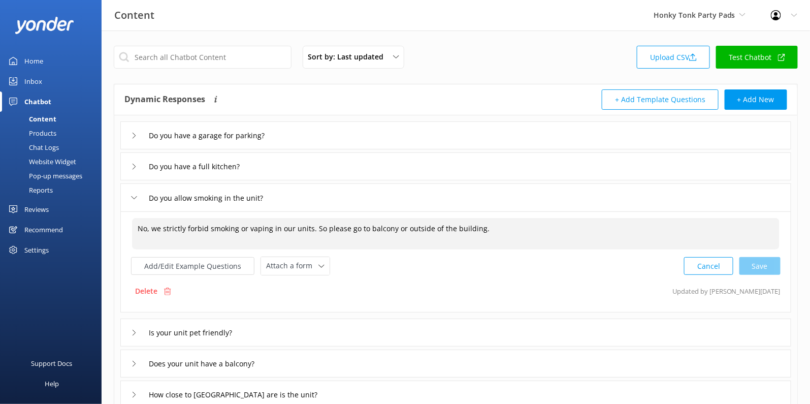
drag, startPoint x: 154, startPoint y: 228, endPoint x: 132, endPoint y: 228, distance: 22.3
click at [132, 228] on textarea "No, we strictly forbid smoking or vaping in our units. So please go to balcony …" at bounding box center [456, 233] width 648 height 31
click at [770, 264] on div "Cancel Save" at bounding box center [732, 266] width 97 height 19
type textarea "We strictly forbid smoking or vaping in our units. So please go to balcony or o…"
click at [137, 333] on div "Is your unit pet friendly?" at bounding box center [190, 331] width 118 height 17
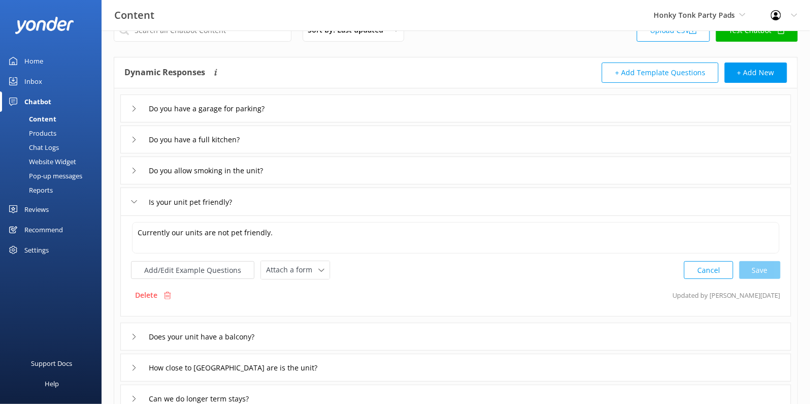
scroll to position [67, 0]
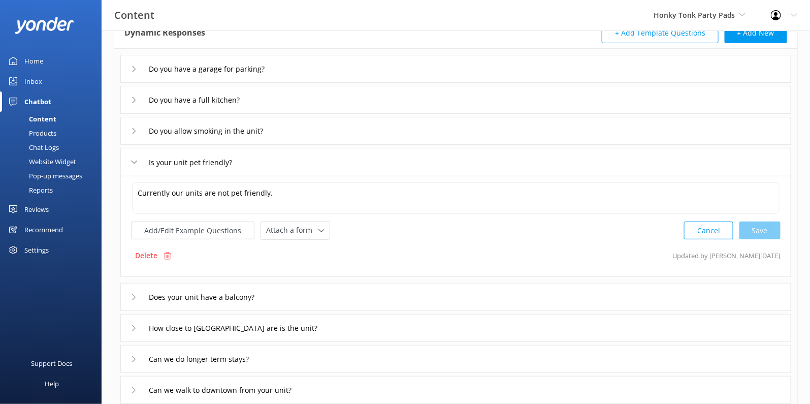
click at [135, 295] on use at bounding box center [134, 297] width 3 height 6
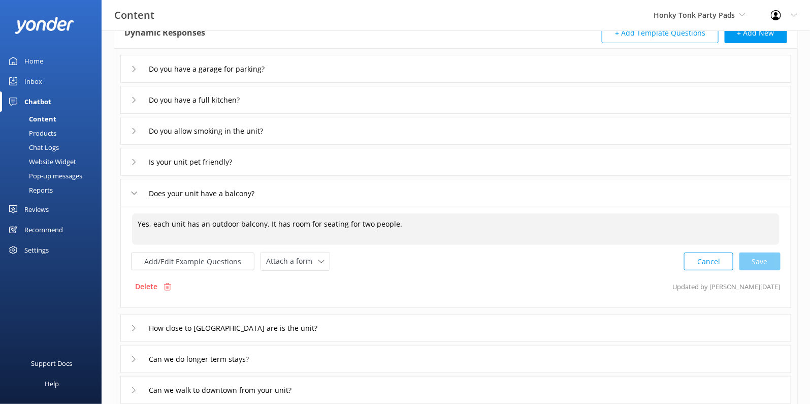
drag, startPoint x: 154, startPoint y: 226, endPoint x: 126, endPoint y: 226, distance: 28.4
click at [126, 226] on div "Yes, each unit has an outdoor balcony. It has room for seating for two people. …" at bounding box center [455, 257] width 671 height 101
click at [761, 263] on div "Cancel Loading.." at bounding box center [733, 260] width 96 height 19
type textarea "Each unit has an outdoor balcony. It has room for seating for two people."
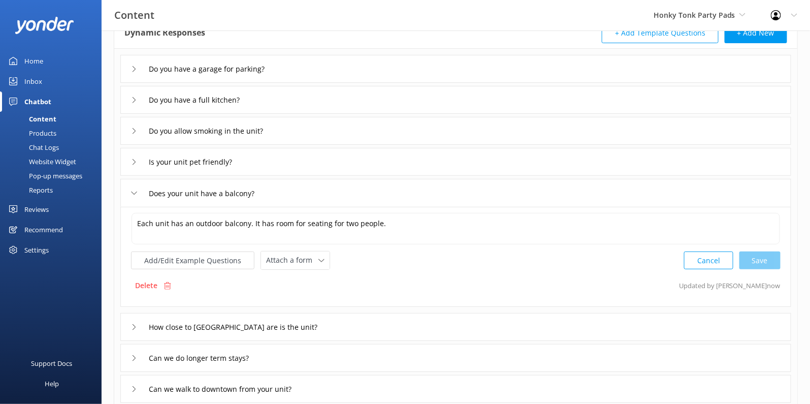
click at [131, 324] on icon at bounding box center [134, 327] width 6 height 6
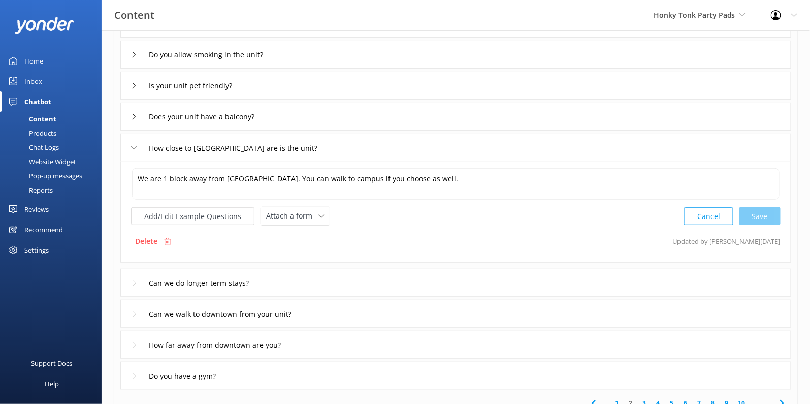
scroll to position [155, 0]
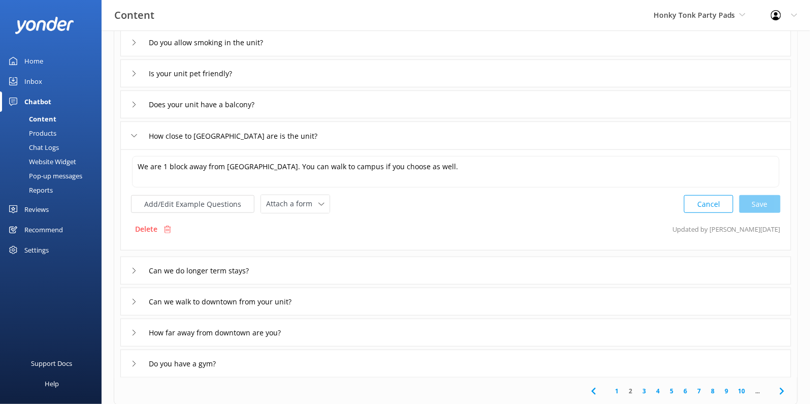
click at [140, 270] on div "Can we do longer term stays?" at bounding box center [194, 270] width 126 height 17
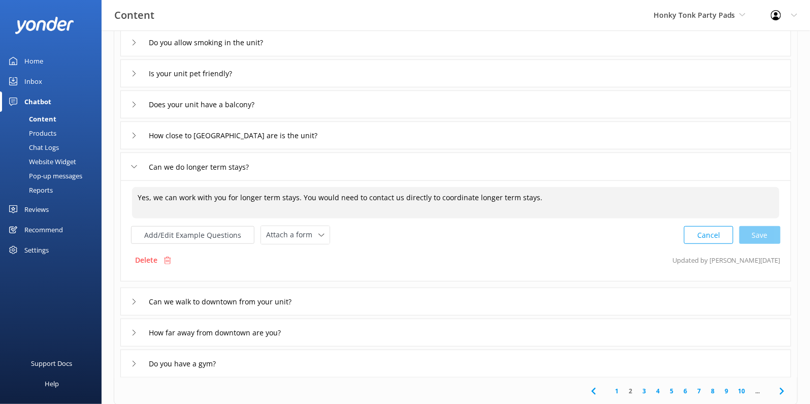
drag, startPoint x: 156, startPoint y: 196, endPoint x: 131, endPoint y: 196, distance: 25.4
click at [132, 196] on textarea "Yes, we can work with you for longer term stays. You would need to contact us d…" at bounding box center [456, 202] width 648 height 31
click at [752, 230] on div "Cancel Loading.." at bounding box center [733, 234] width 96 height 19
type textarea "We can work with you for longer term stays. You would need to contact us direct…"
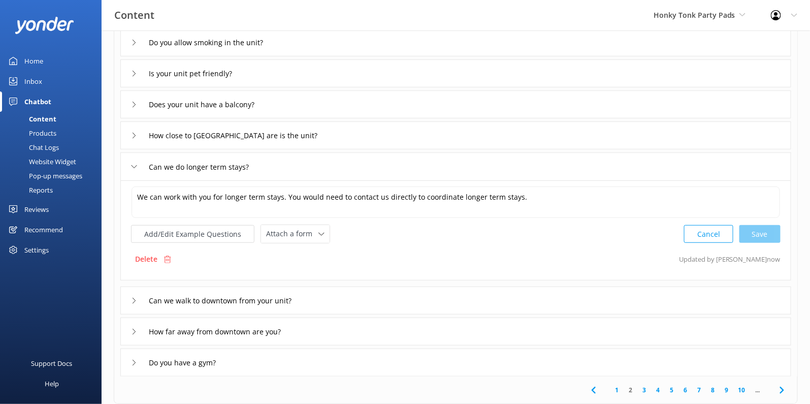
click at [139, 292] on div "Can we walk to downtown from your unit?" at bounding box center [216, 300] width 171 height 17
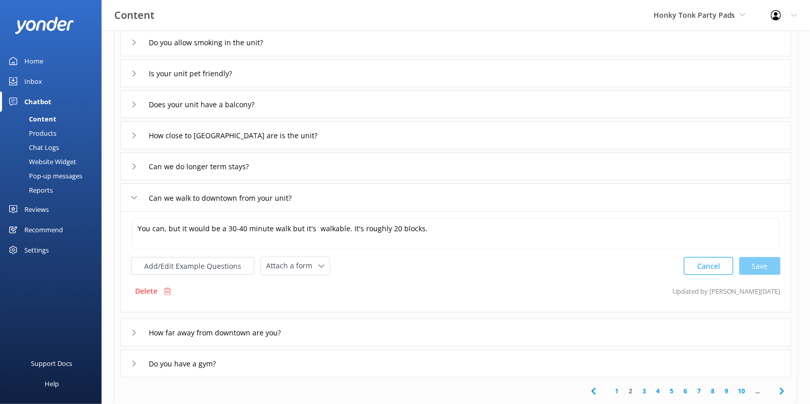
click at [140, 329] on div "How far away from downtown are you?" at bounding box center [208, 332] width 154 height 17
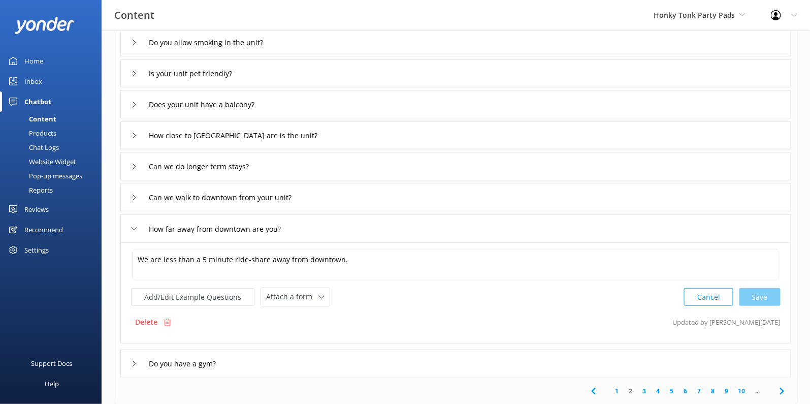
click at [140, 363] on div "Do you have a gym?" at bounding box center [175, 363] width 89 height 17
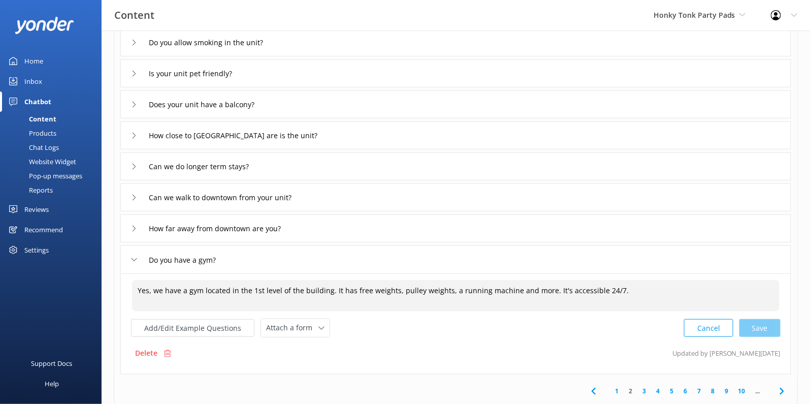
drag, startPoint x: 155, startPoint y: 290, endPoint x: 136, endPoint y: 290, distance: 19.3
click at [136, 290] on textarea "Yes, we have a gym located in the 1st level of the building. It has free weight…" at bounding box center [456, 295] width 648 height 31
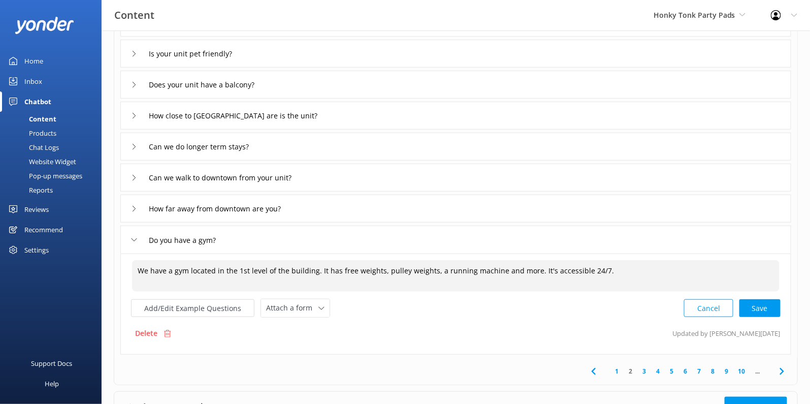
scroll to position [188, 0]
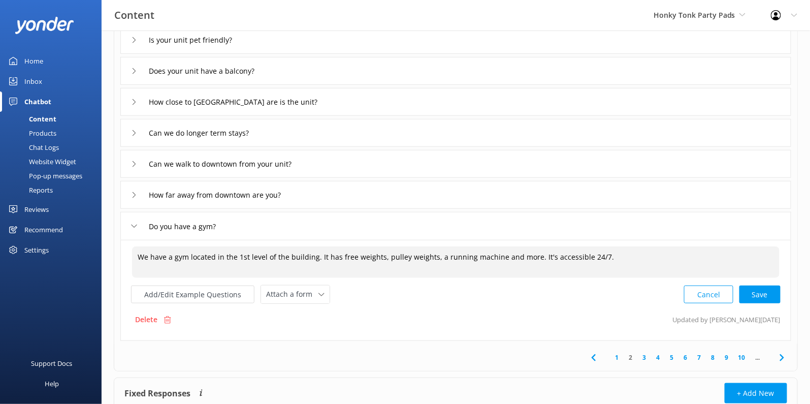
click at [756, 298] on div "Cancel Save" at bounding box center [732, 294] width 97 height 19
type textarea "We have a gym located in the 1st level of the building. It has free weights, pu…"
click at [645, 355] on link "3" at bounding box center [644, 356] width 14 height 10
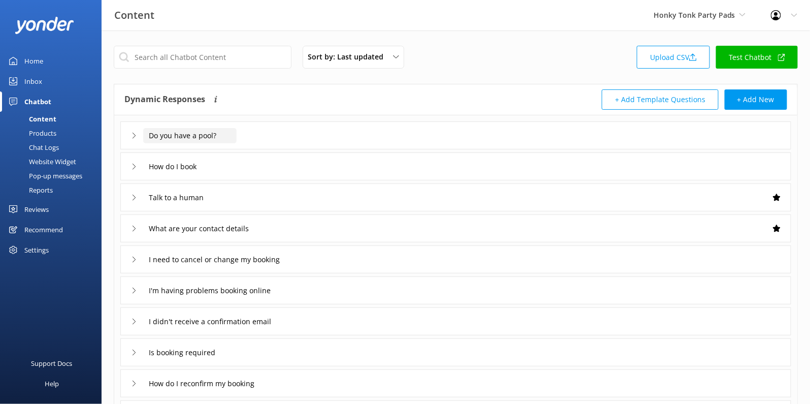
click at [145, 131] on input "Do you have a pool?" at bounding box center [189, 135] width 93 height 15
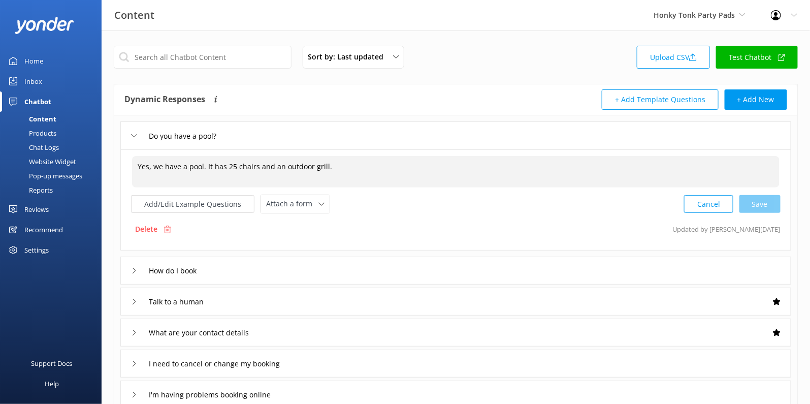
drag, startPoint x: 155, startPoint y: 166, endPoint x: 123, endPoint y: 166, distance: 32.0
click at [123, 166] on div "Yes, we have a pool. It has 25 chairs and an outdoor grill. Yes, we have a pool…" at bounding box center [455, 199] width 671 height 101
click at [765, 196] on div "Cancel Save" at bounding box center [732, 204] width 97 height 19
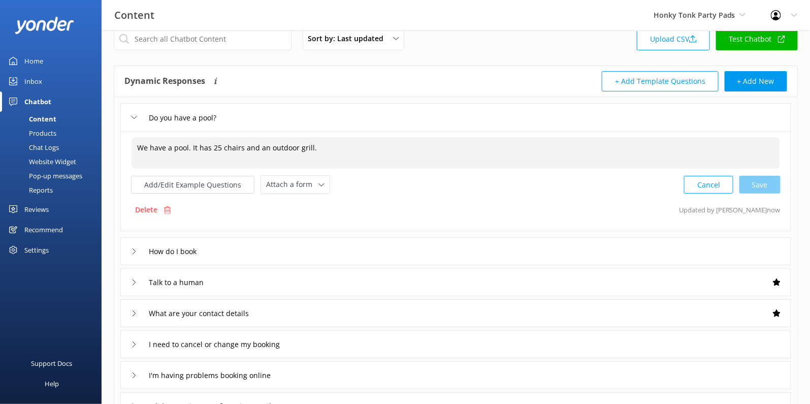
scroll to position [19, 0]
type textarea "We have a pool. It has 25 chairs and an outdoor grill."
click at [136, 249] on icon at bounding box center [134, 251] width 6 height 6
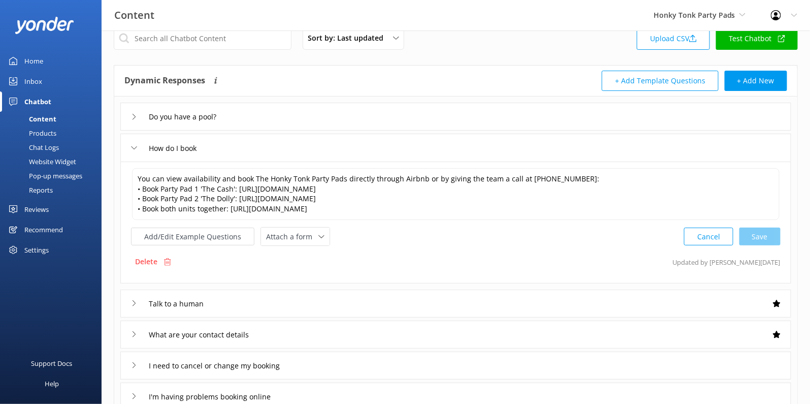
click at [134, 302] on icon at bounding box center [134, 303] width 6 height 6
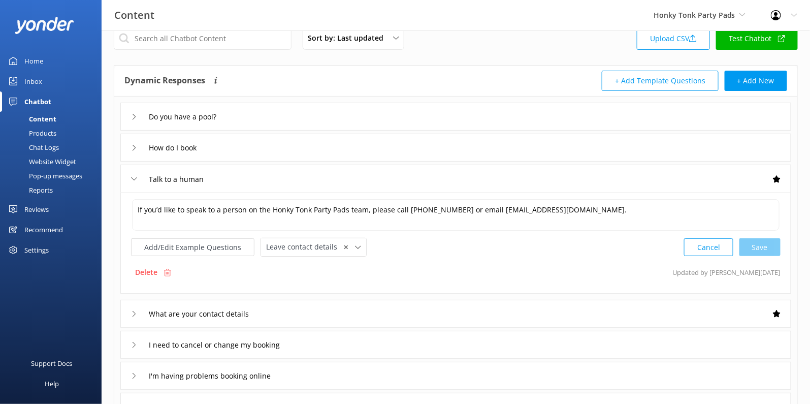
click at [136, 315] on div "What are your contact details" at bounding box center [196, 313] width 130 height 17
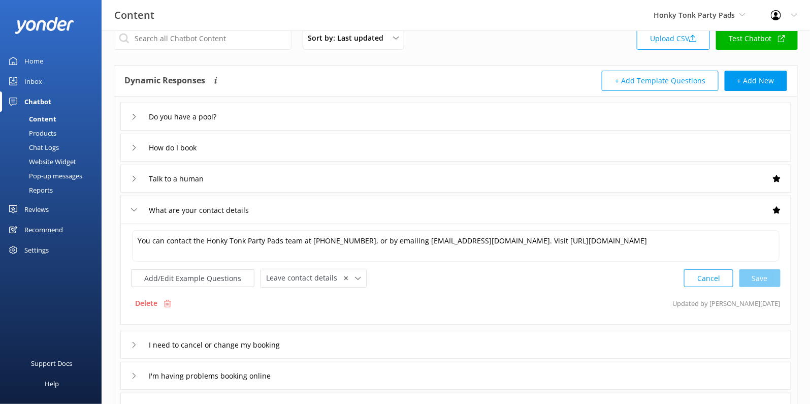
click at [135, 336] on div "I need to cancel or change my booking" at bounding box center [212, 344] width 163 height 17
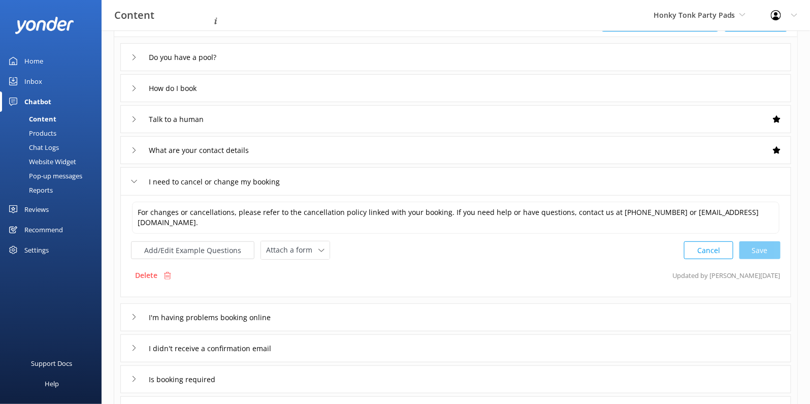
scroll to position [97, 0]
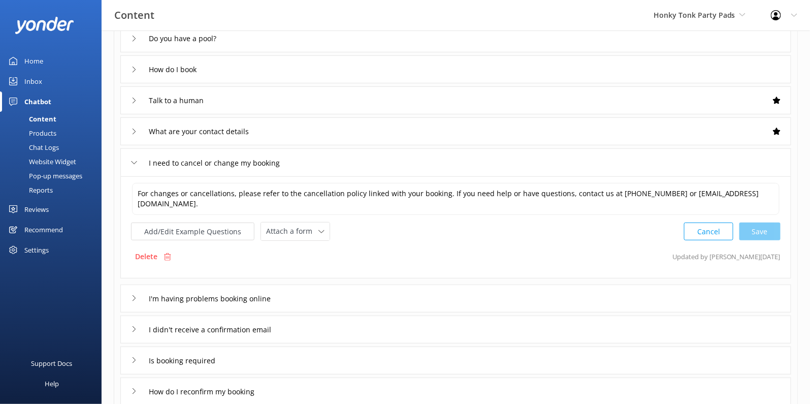
click at [135, 299] on div "I'm having problems booking online" at bounding box center [206, 298] width 150 height 17
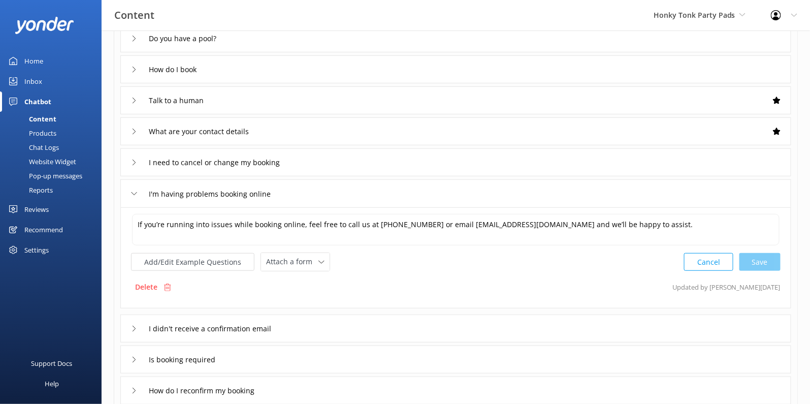
click at [134, 323] on div "I didn't receive a confirmation email" at bounding box center [212, 328] width 163 height 17
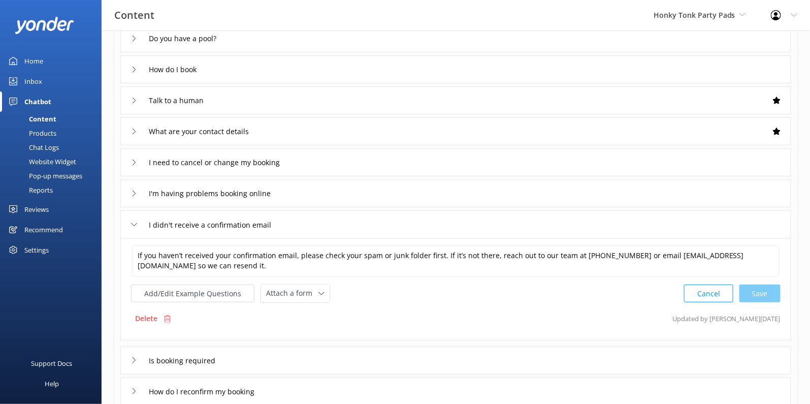
click at [135, 360] on icon at bounding box center [134, 360] width 6 height 6
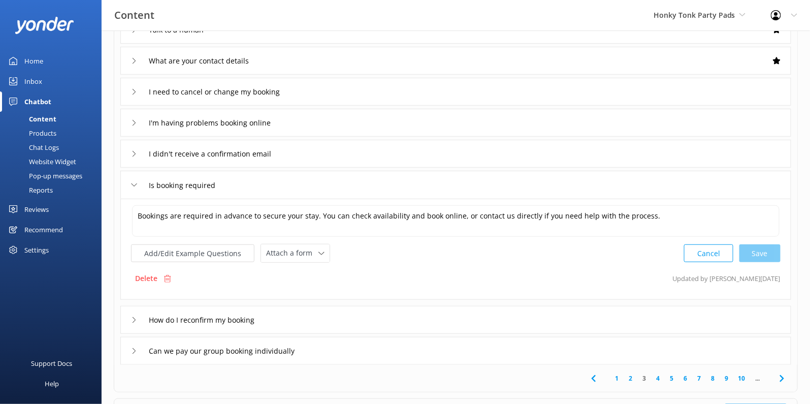
scroll to position [173, 0]
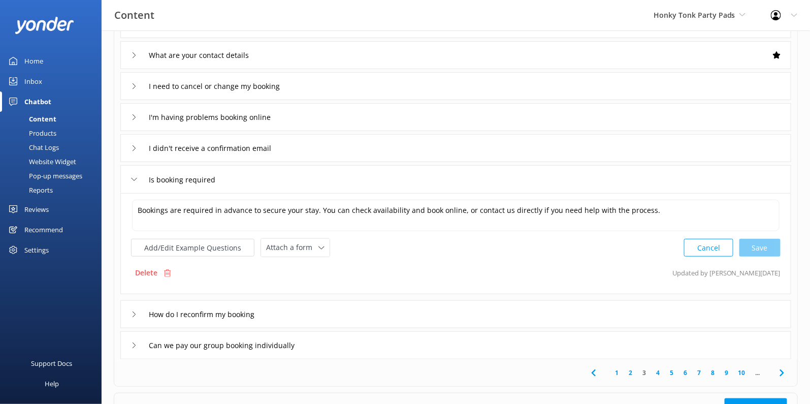
click at [133, 312] on icon at bounding box center [134, 314] width 6 height 6
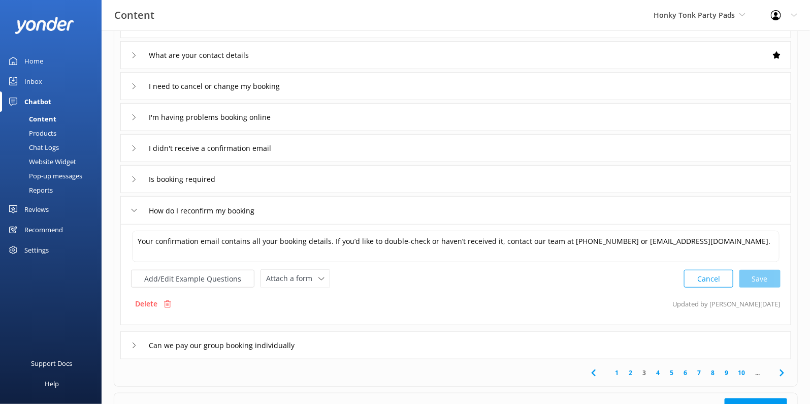
click at [135, 342] on icon at bounding box center [134, 345] width 6 height 6
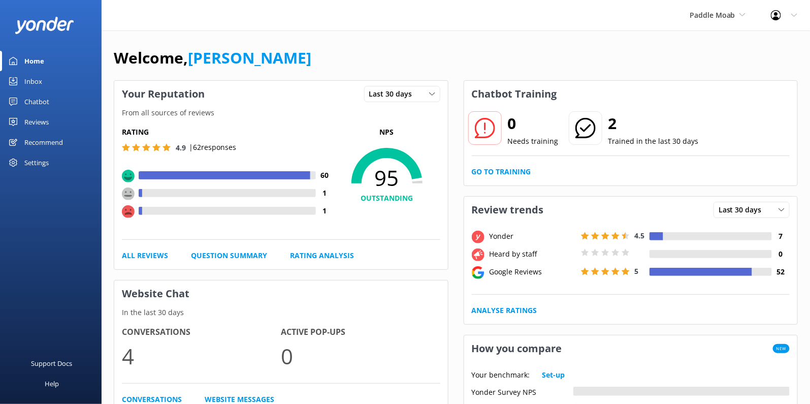
click at [51, 101] on link "Chatbot" at bounding box center [51, 101] width 102 height 20
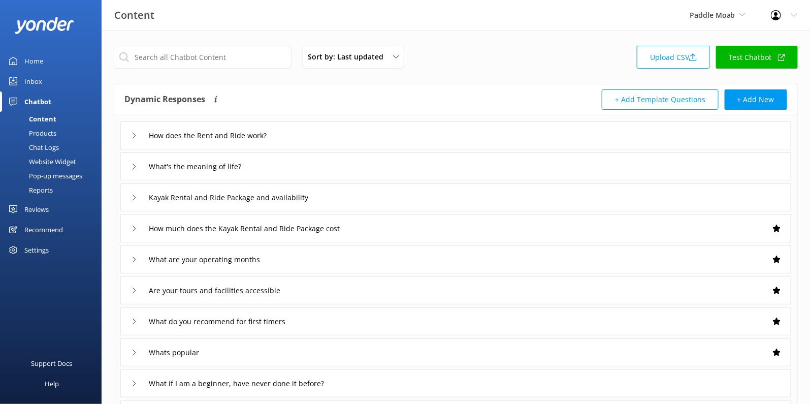
click at [131, 158] on div "What's the meaning of life?" at bounding box center [192, 166] width 122 height 17
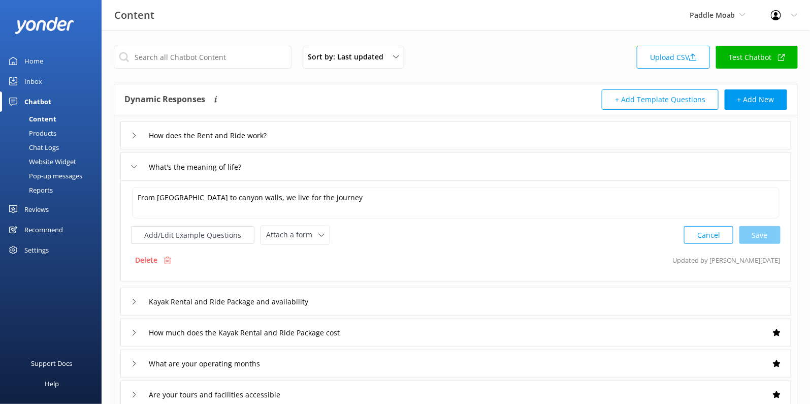
click at [131, 159] on div "What's the meaning of life?" at bounding box center [192, 166] width 122 height 17
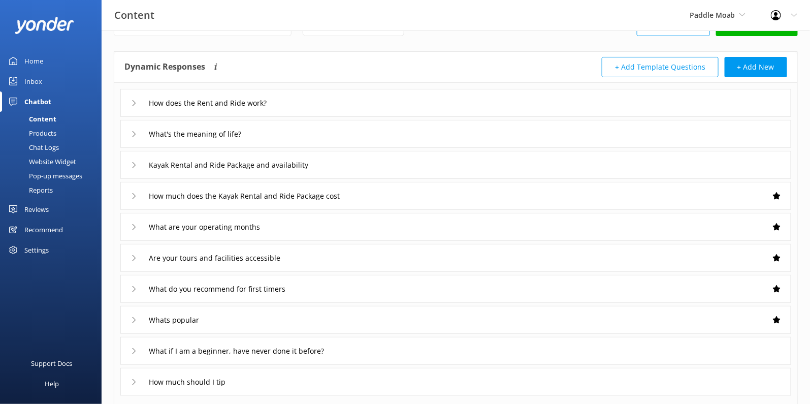
scroll to position [35, 0]
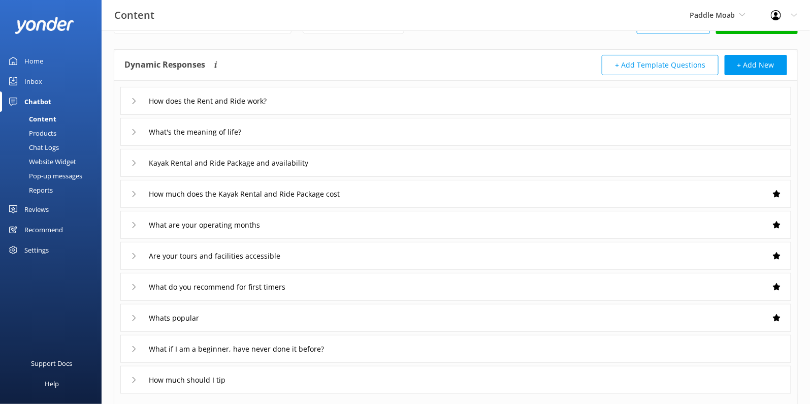
click at [131, 253] on icon at bounding box center [134, 256] width 6 height 6
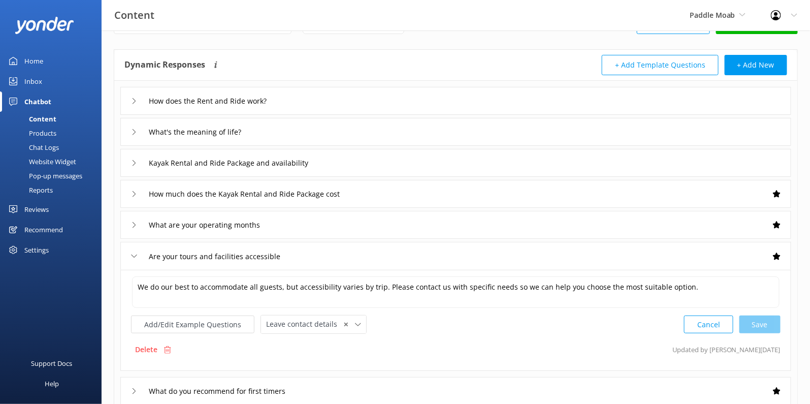
click at [132, 253] on icon at bounding box center [134, 256] width 6 height 6
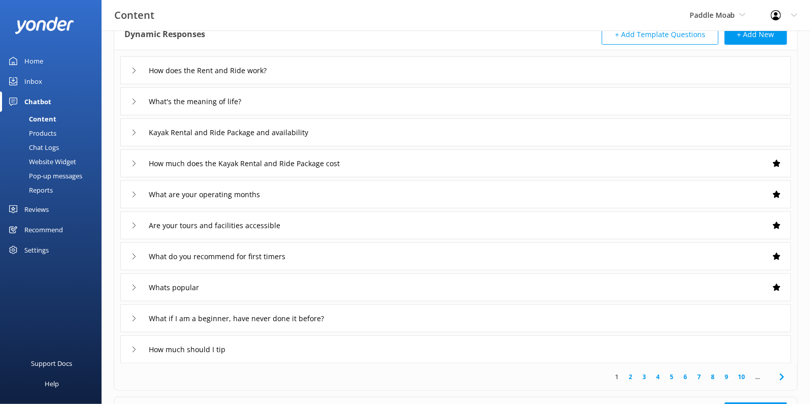
scroll to position [67, 0]
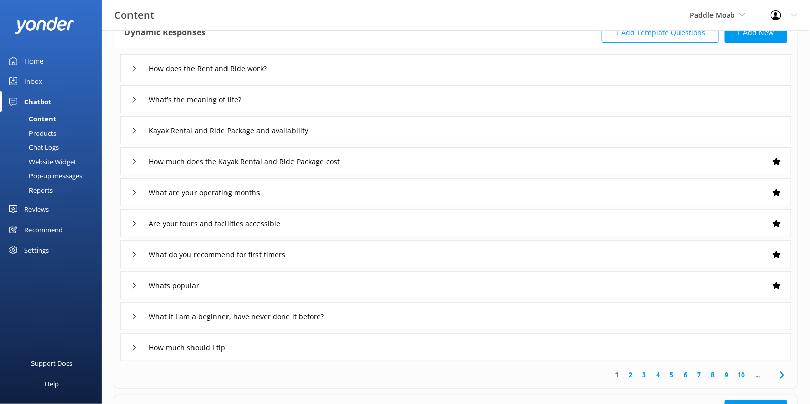
click at [137, 217] on div "Are your tours and facilities accessible" at bounding box center [218, 223] width 175 height 17
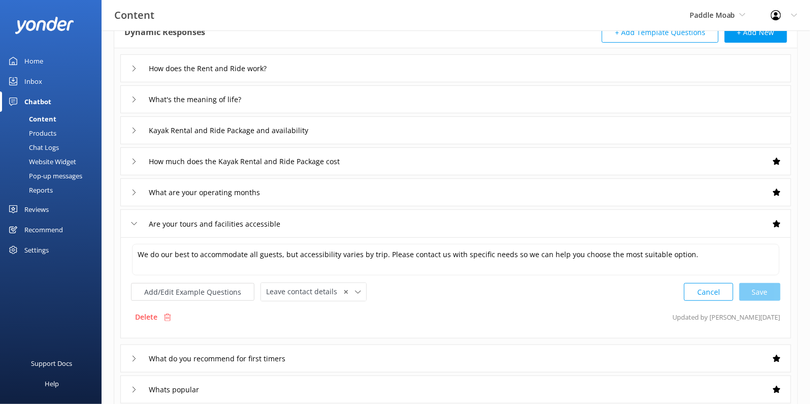
click at [137, 219] on div "Are your tours and facilities accessible" at bounding box center [218, 223] width 175 height 17
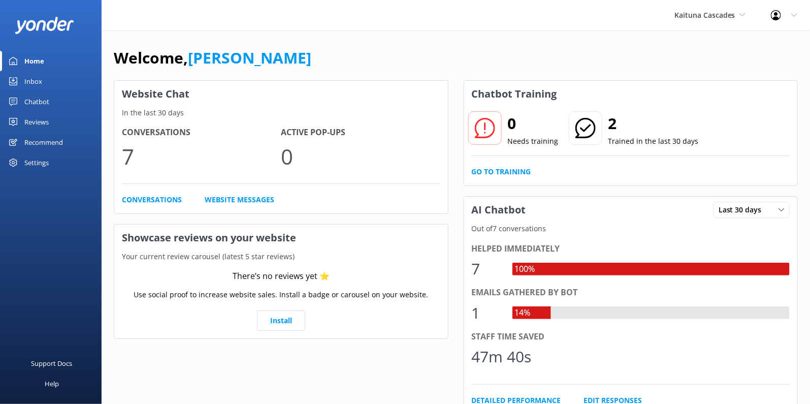
click at [44, 97] on div "Chatbot" at bounding box center [36, 101] width 25 height 20
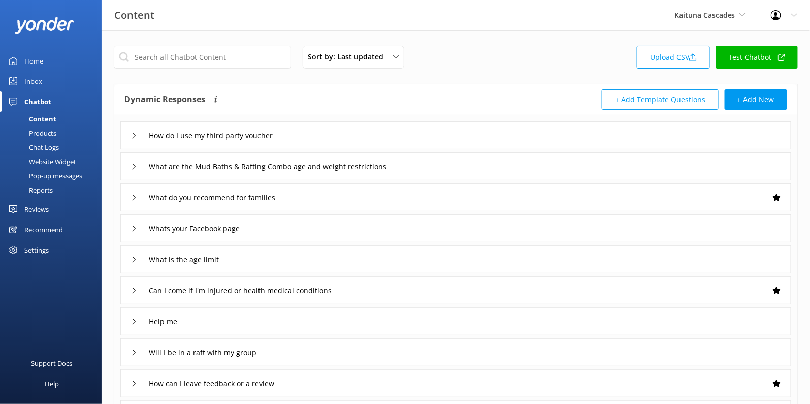
click at [132, 295] on div "Can I come if I'm injured or health medical conditions" at bounding box center [247, 290] width 232 height 17
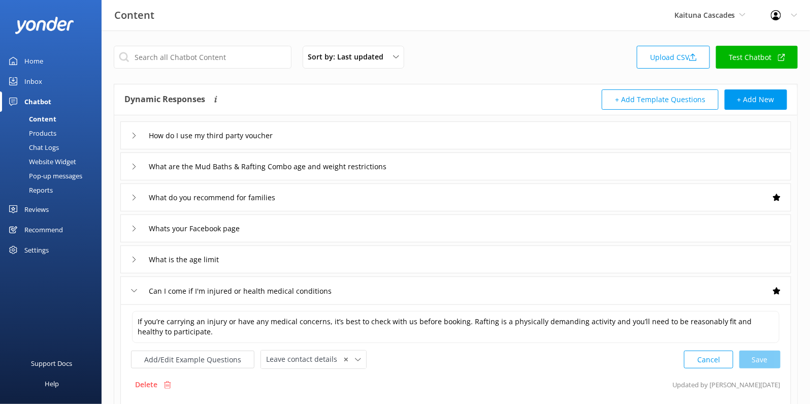
click at [132, 295] on div "Can I come if I'm injured or health medical conditions" at bounding box center [247, 290] width 232 height 17
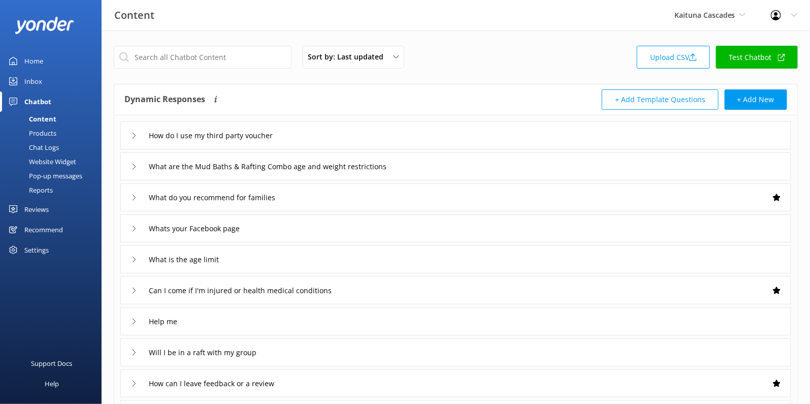
click at [132, 295] on div "Can I come if I'm injured or health medical conditions" at bounding box center [247, 290] width 232 height 17
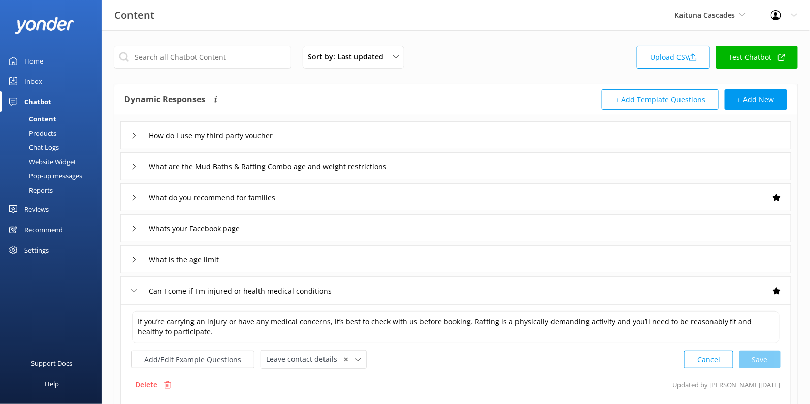
click at [132, 295] on div "Can I come if I'm injured or health medical conditions" at bounding box center [247, 290] width 232 height 17
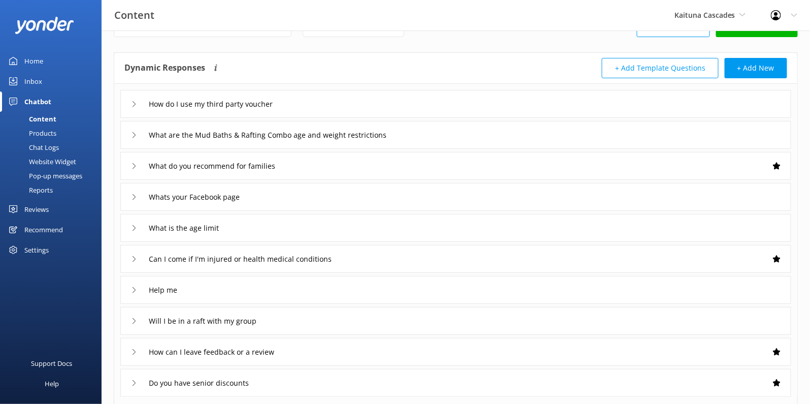
scroll to position [33, 0]
click at [136, 287] on icon at bounding box center [134, 288] width 6 height 6
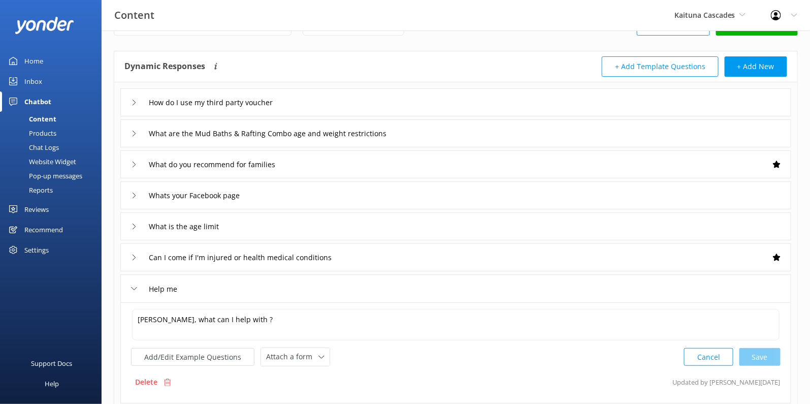
click at [136, 287] on icon at bounding box center [134, 288] width 6 height 6
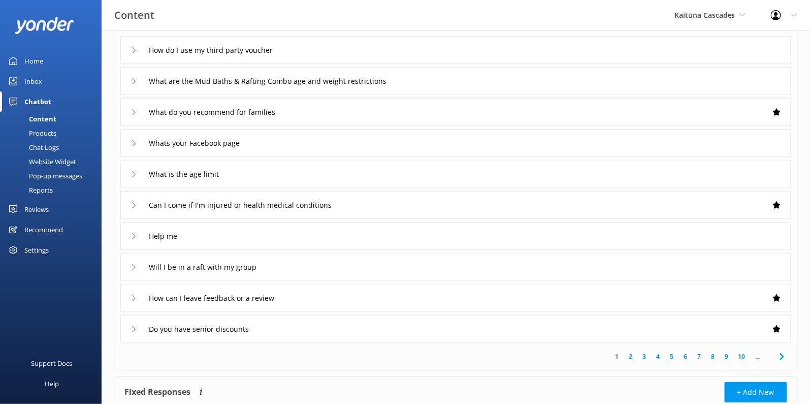
scroll to position [87, 0]
click at [137, 325] on icon at bounding box center [134, 328] width 6 height 6
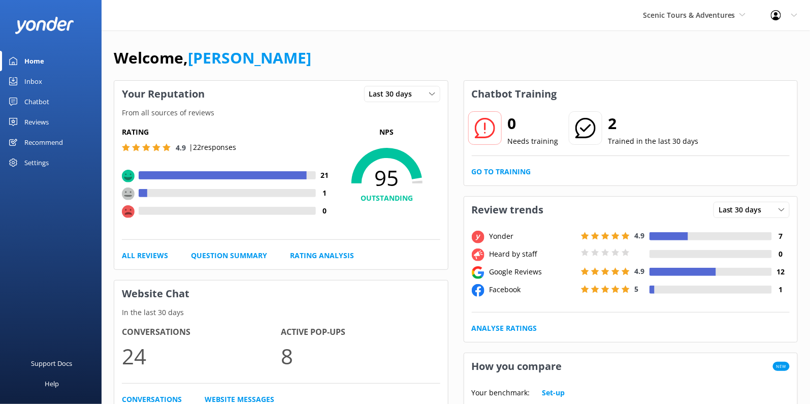
click at [49, 105] on div "Chatbot" at bounding box center [36, 101] width 25 height 20
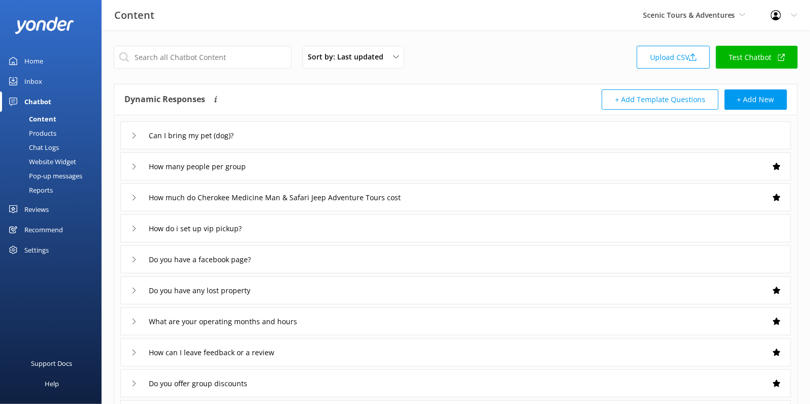
click at [132, 135] on icon at bounding box center [134, 136] width 6 height 6
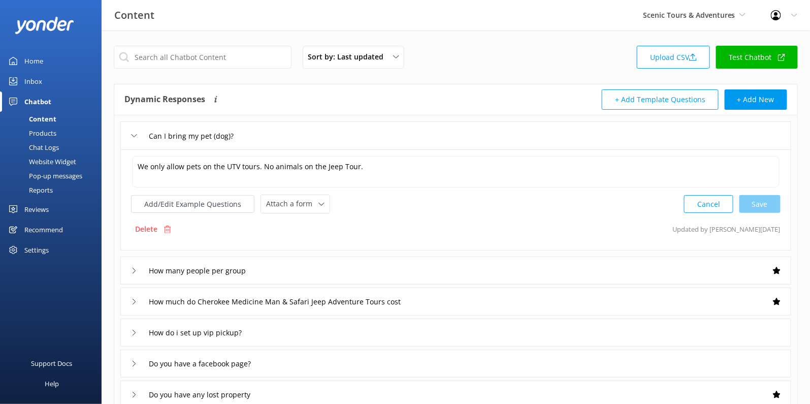
click at [132, 135] on use at bounding box center [135, 135] width 6 height 3
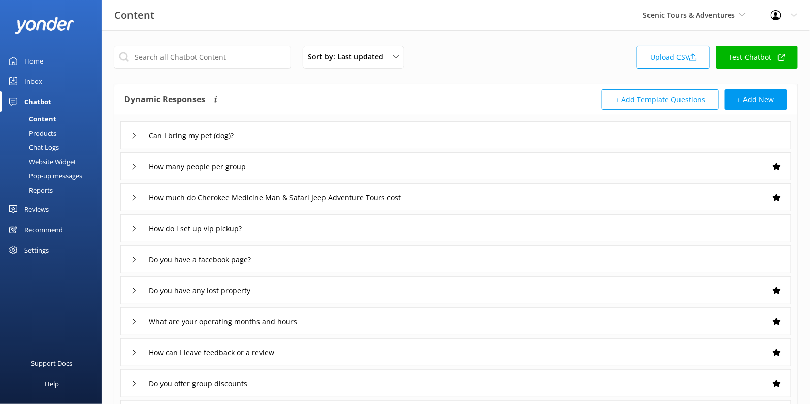
click at [131, 257] on icon at bounding box center [134, 260] width 6 height 6
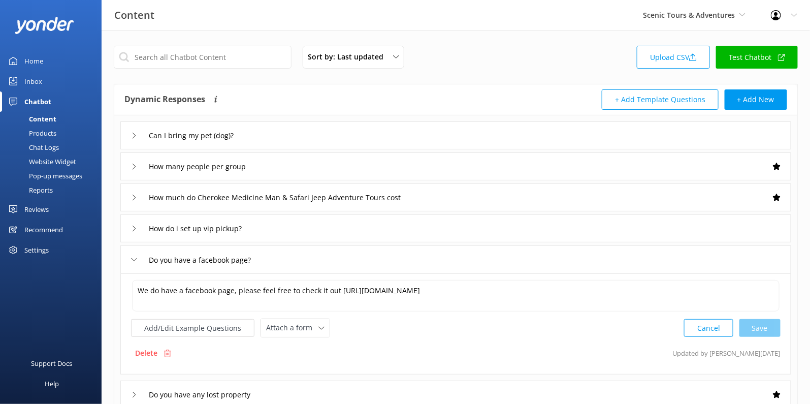
click at [131, 257] on icon at bounding box center [134, 260] width 6 height 6
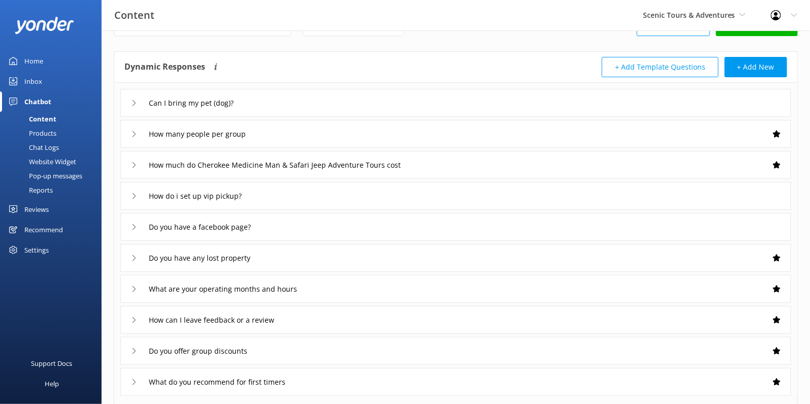
scroll to position [35, 0]
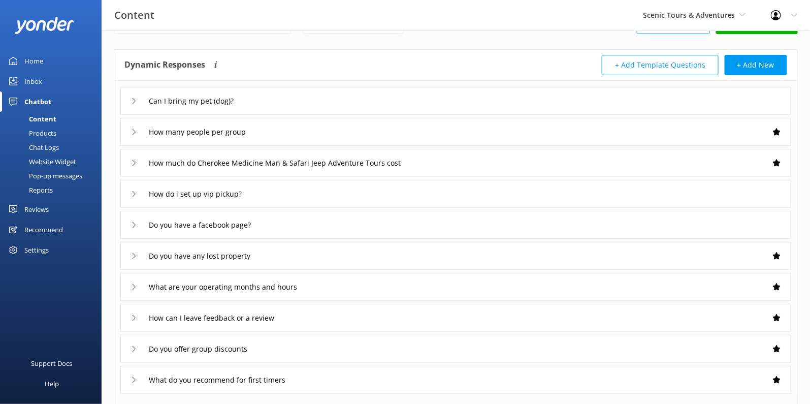
click at [131, 256] on icon at bounding box center [134, 256] width 6 height 6
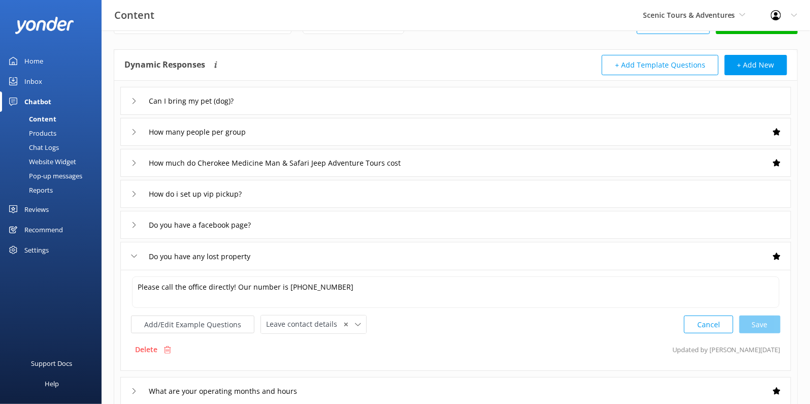
click at [131, 256] on icon at bounding box center [134, 256] width 6 height 6
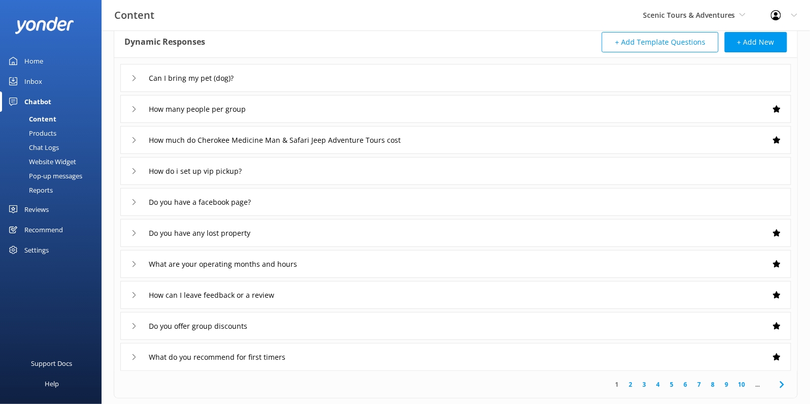
scroll to position [68, 0]
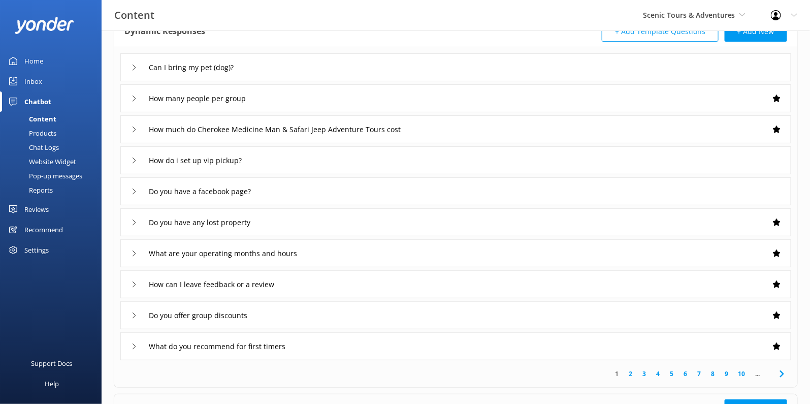
click at [135, 309] on div "Do you offer group discounts" at bounding box center [194, 315] width 126 height 17
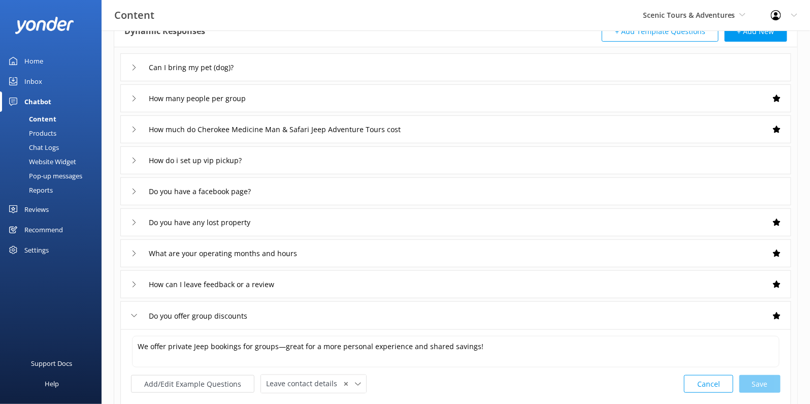
click at [135, 309] on div "Do you offer group discounts" at bounding box center [194, 315] width 126 height 17
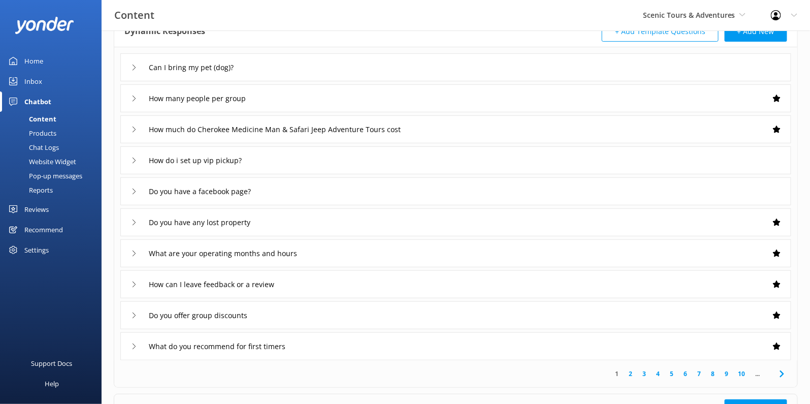
click at [135, 309] on div "Do you offer group discounts" at bounding box center [194, 315] width 126 height 17
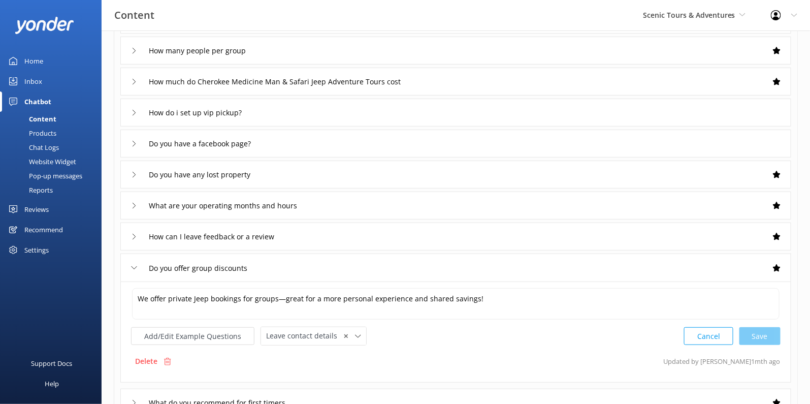
scroll to position [117, 0]
click at [135, 271] on div "Do you offer group discounts" at bounding box center [194, 266] width 126 height 17
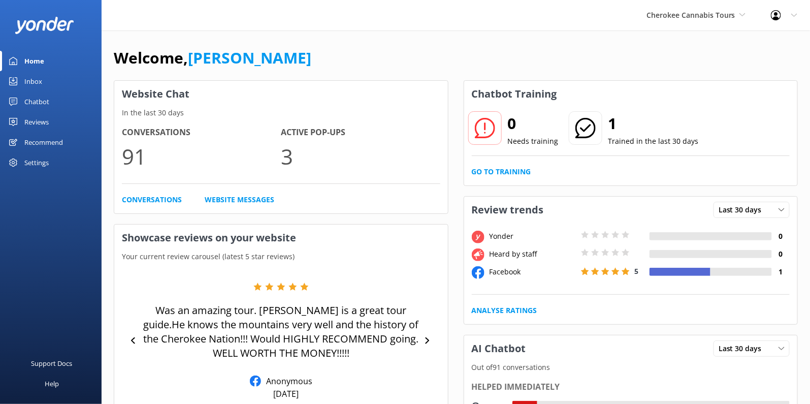
click at [38, 100] on div "Chatbot" at bounding box center [36, 101] width 25 height 20
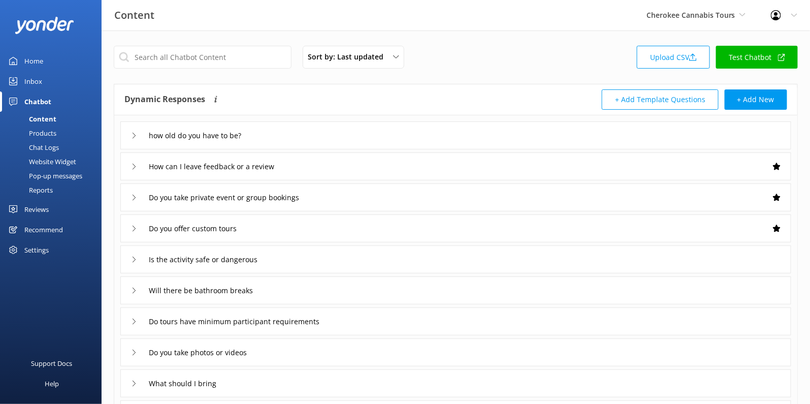
click at [137, 131] on div "how old do you have to be?" at bounding box center [190, 135] width 118 height 17
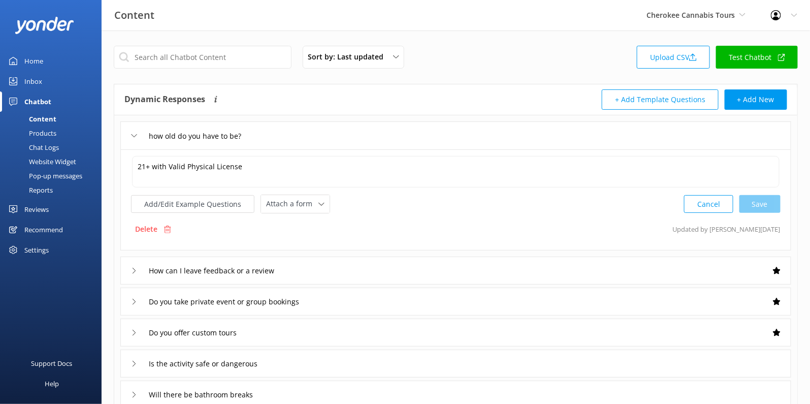
click at [137, 131] on div "how old do you have to be?" at bounding box center [190, 135] width 118 height 17
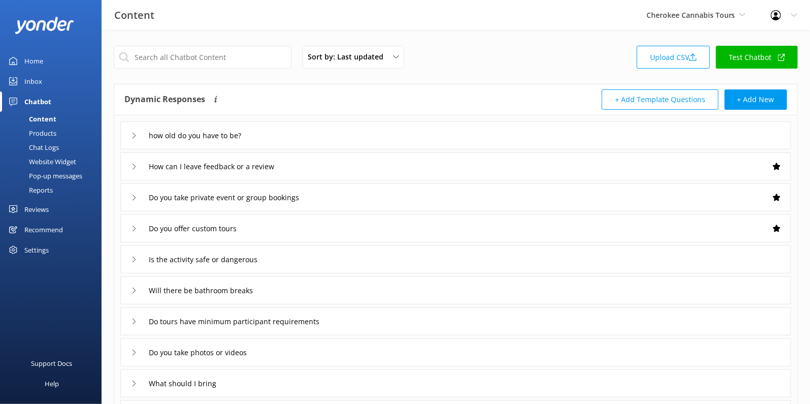
click at [134, 160] on div "How can I leave feedback or a review" at bounding box center [210, 166] width 158 height 17
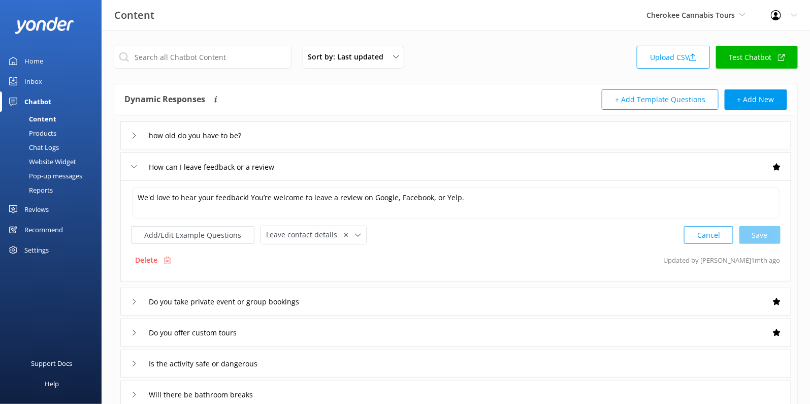
click at [134, 160] on div "How can I leave feedback or a review" at bounding box center [210, 166] width 158 height 17
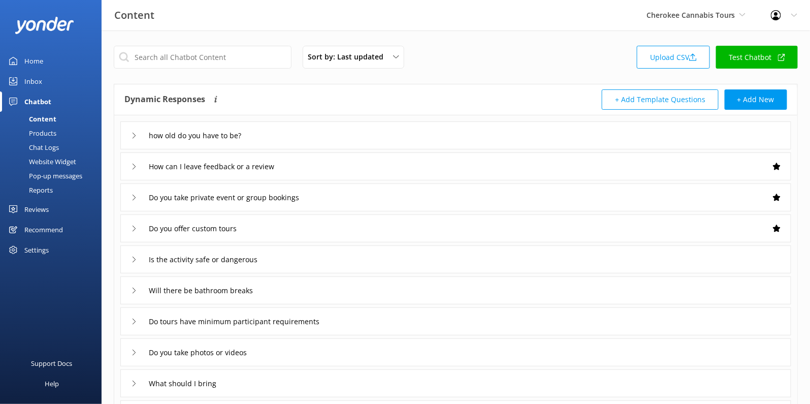
click at [137, 222] on div "Do you offer custom tours" at bounding box center [188, 228] width 114 height 17
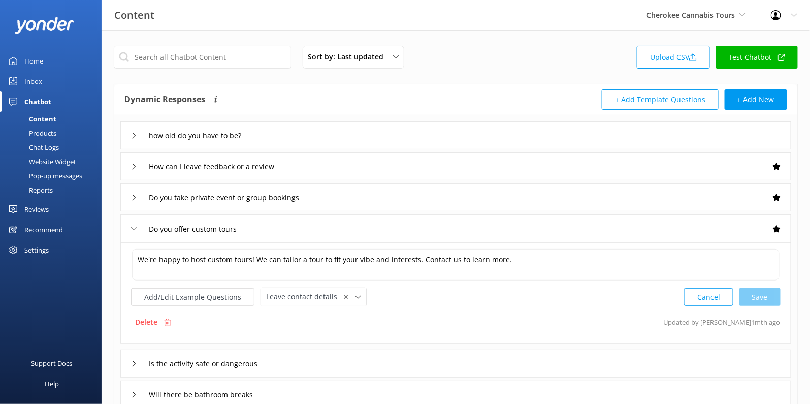
click at [137, 222] on div "Do you offer custom tours" at bounding box center [188, 228] width 114 height 17
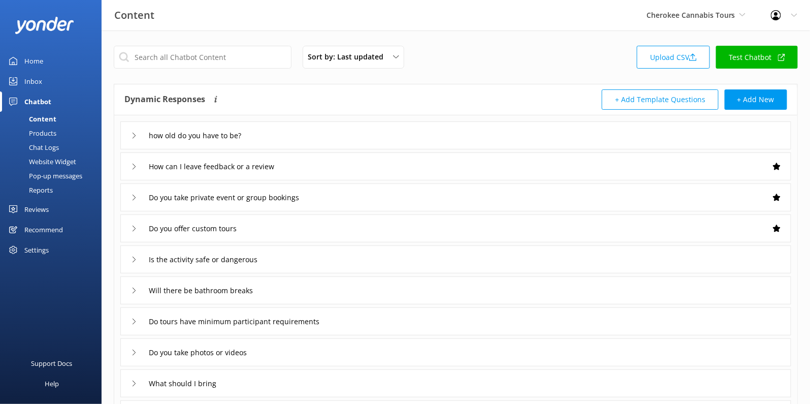
click at [135, 191] on div "Do you take private event or group bookings" at bounding box center [224, 197] width 187 height 17
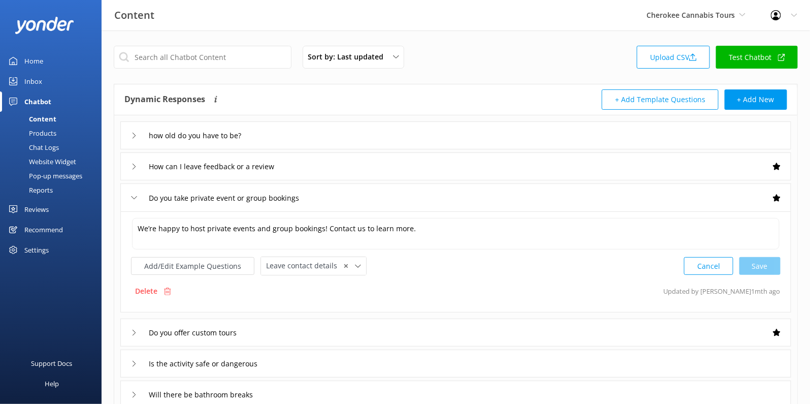
click at [135, 191] on div "Do you take private event or group bookings" at bounding box center [224, 197] width 187 height 17
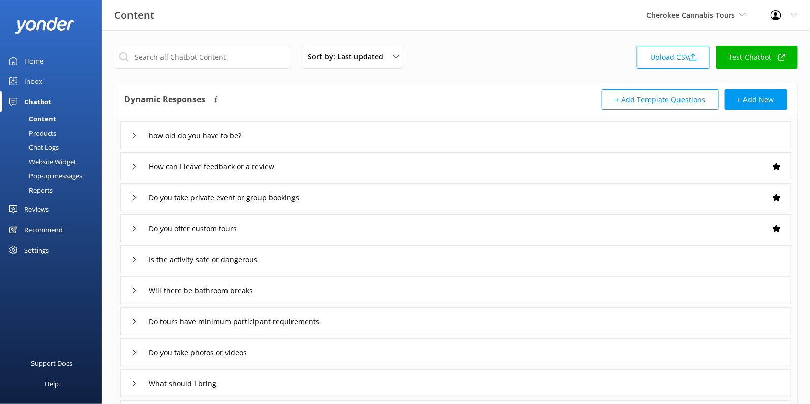
click at [135, 252] on div "Is the activity safe or dangerous" at bounding box center [204, 259] width 146 height 17
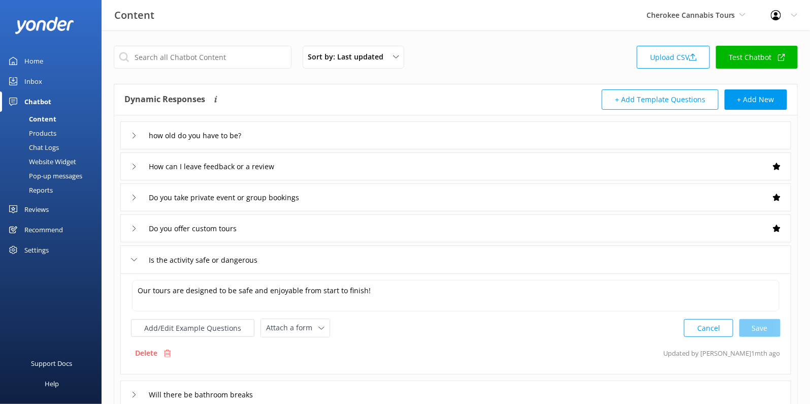
click at [135, 252] on div "Is the activity safe or dangerous" at bounding box center [204, 259] width 146 height 17
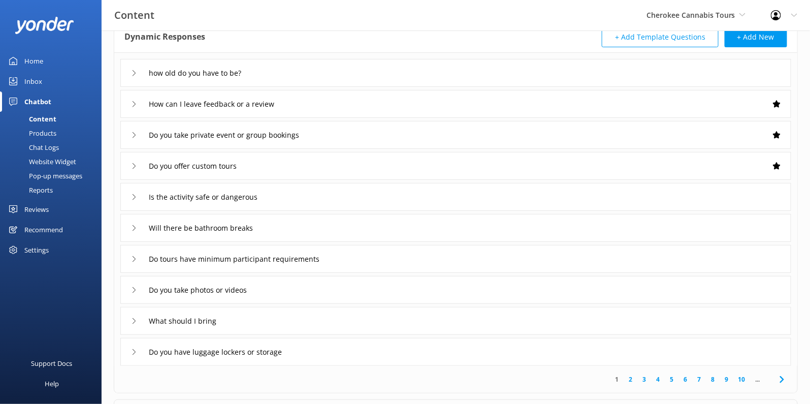
scroll to position [65, 0]
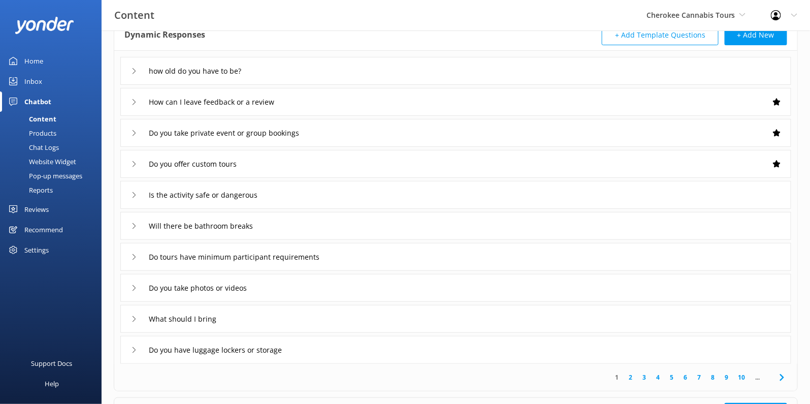
click at [135, 286] on use at bounding box center [134, 288] width 3 height 6
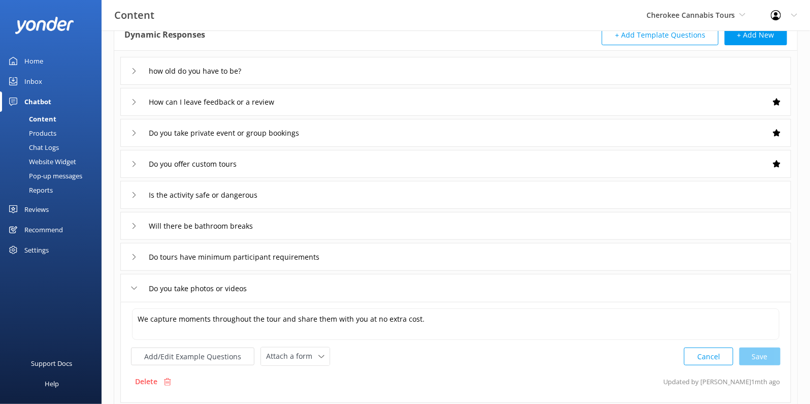
click at [135, 286] on icon at bounding box center [134, 288] width 6 height 6
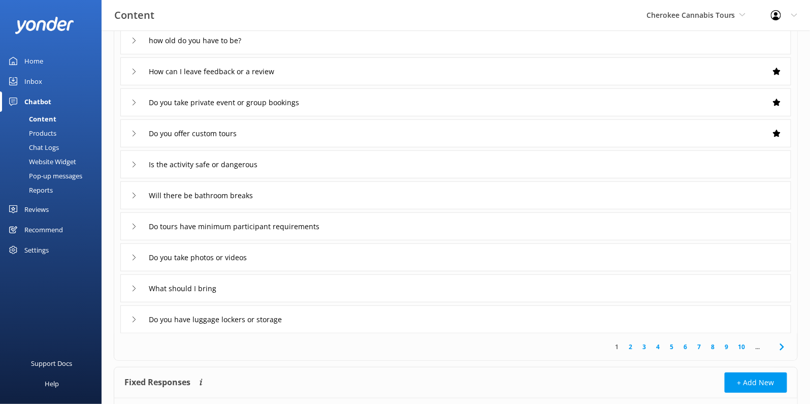
scroll to position [103, 0]
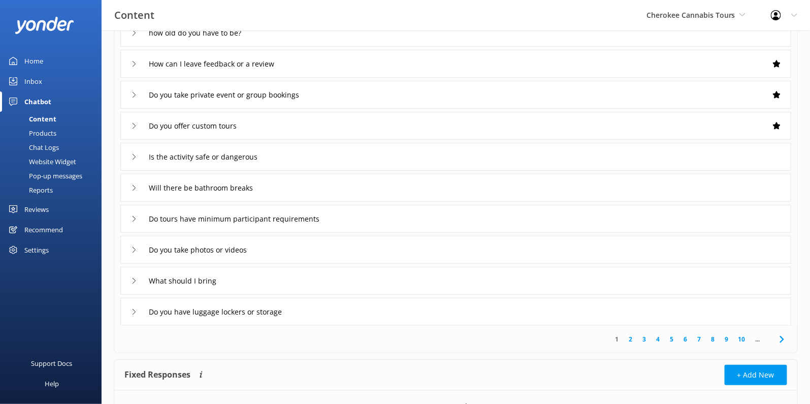
click at [135, 312] on icon at bounding box center [134, 312] width 6 height 6
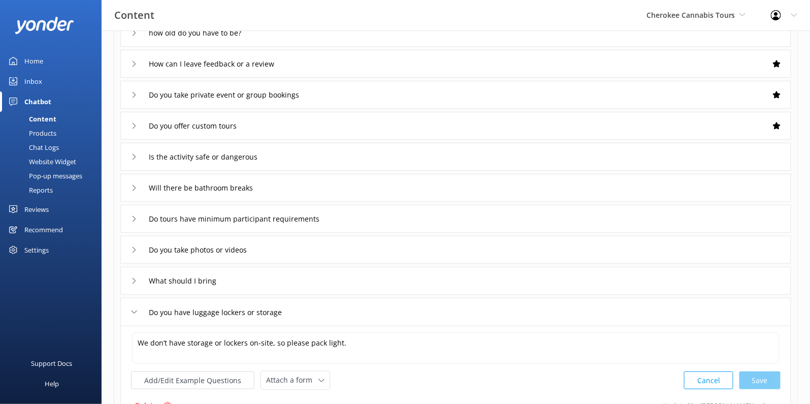
click at [135, 312] on icon at bounding box center [134, 312] width 6 height 6
